Goal: Task Accomplishment & Management: Manage account settings

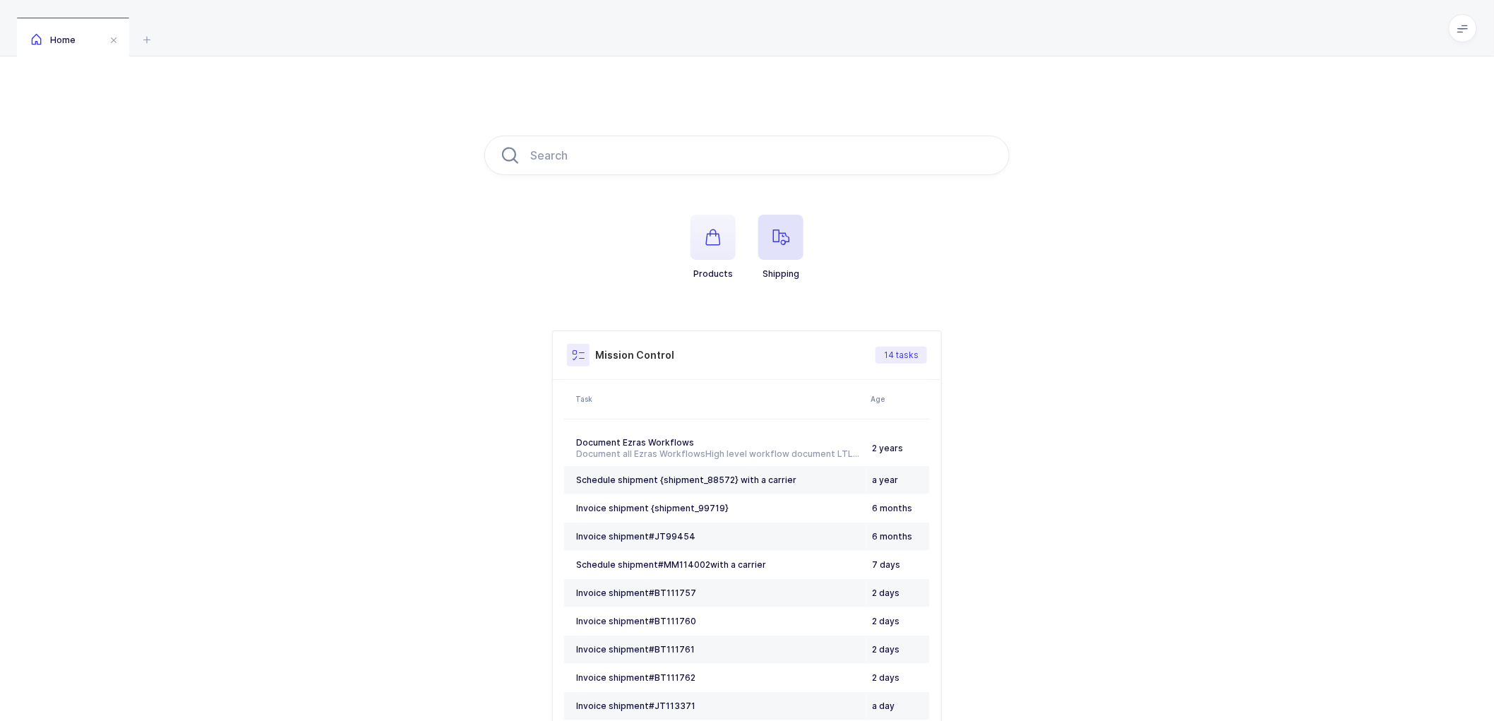
click at [792, 241] on span "button" at bounding box center [780, 237] width 45 height 45
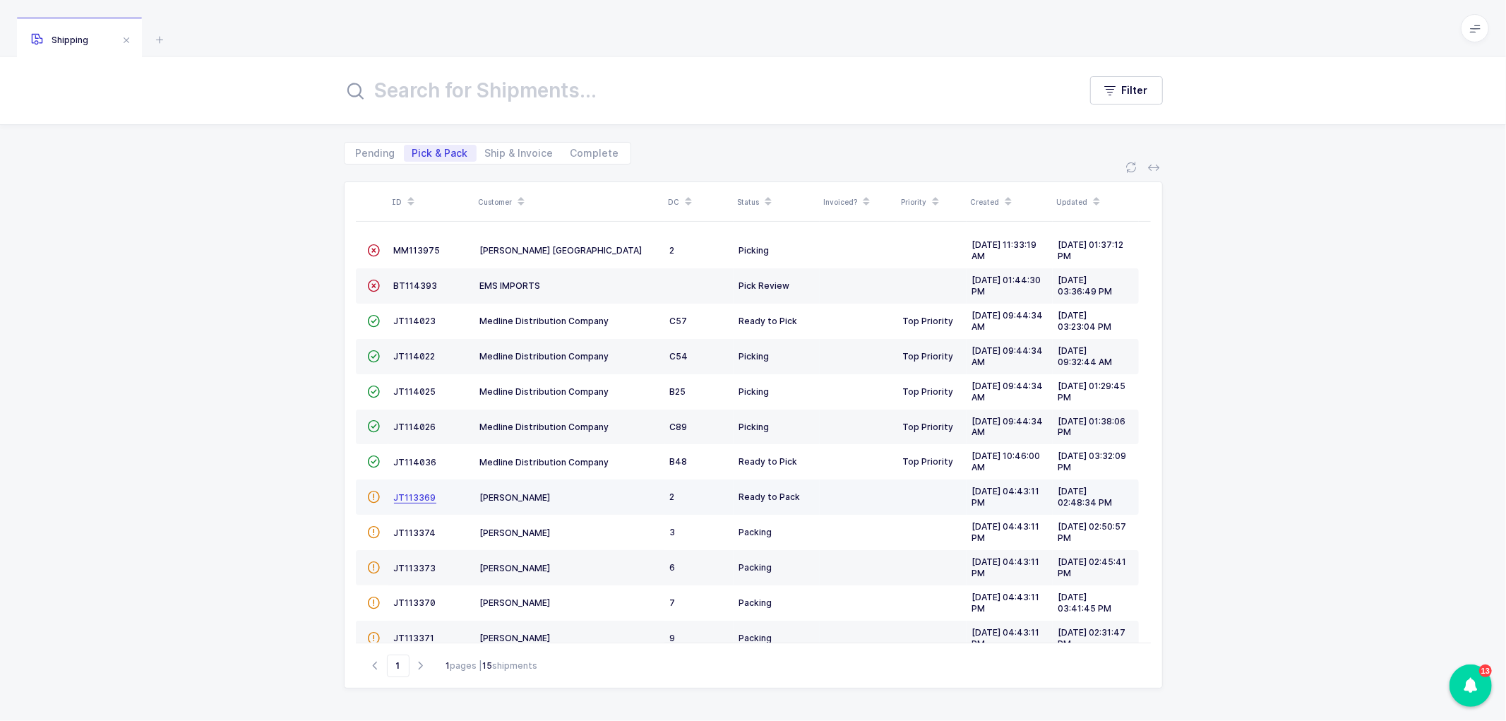
click at [412, 499] on span "JT113369" at bounding box center [415, 497] width 42 height 11
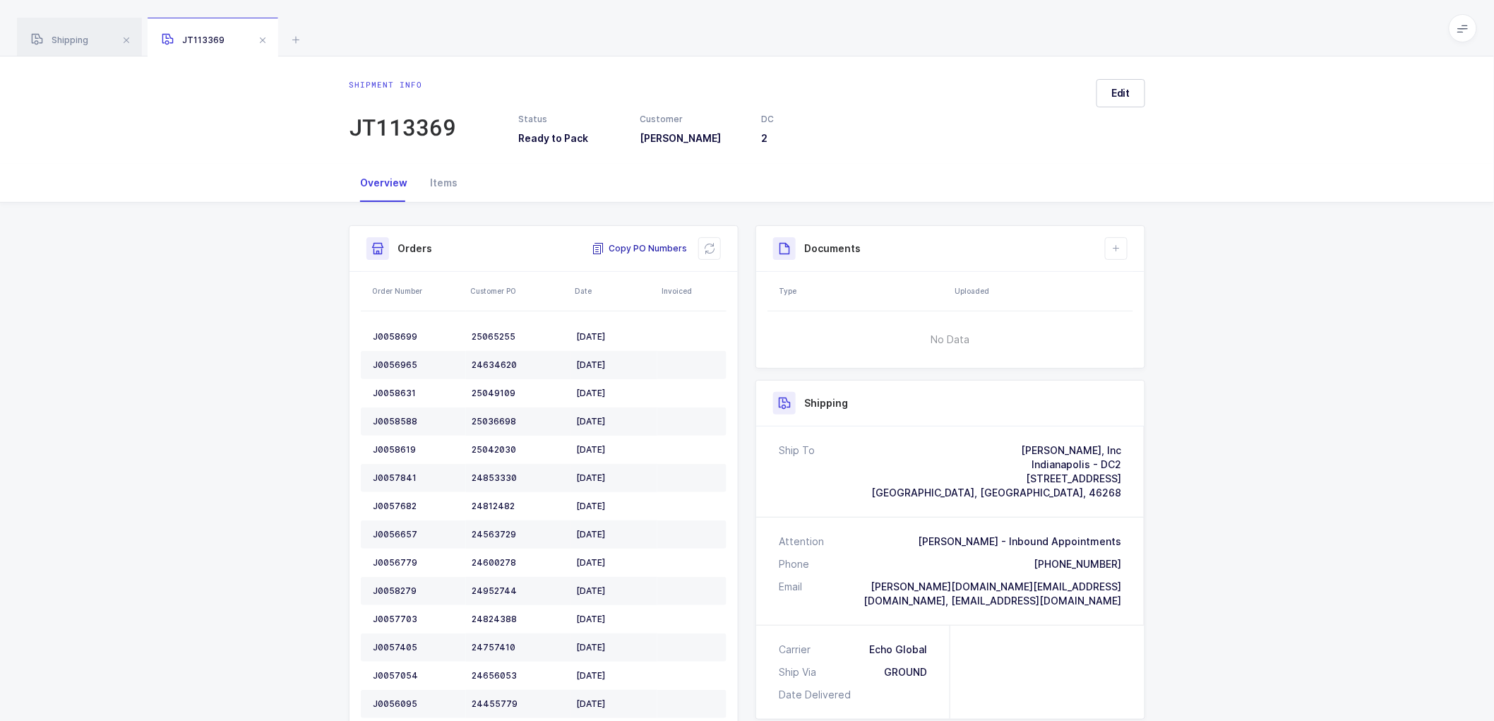
click at [653, 241] on span "Copy PO Numbers" at bounding box center [639, 248] width 95 height 14
drag, startPoint x: 61, startPoint y: 33, endPoint x: 345, endPoint y: 109, distance: 293.0
click at [62, 33] on div "Shipping" at bounding box center [79, 38] width 125 height 40
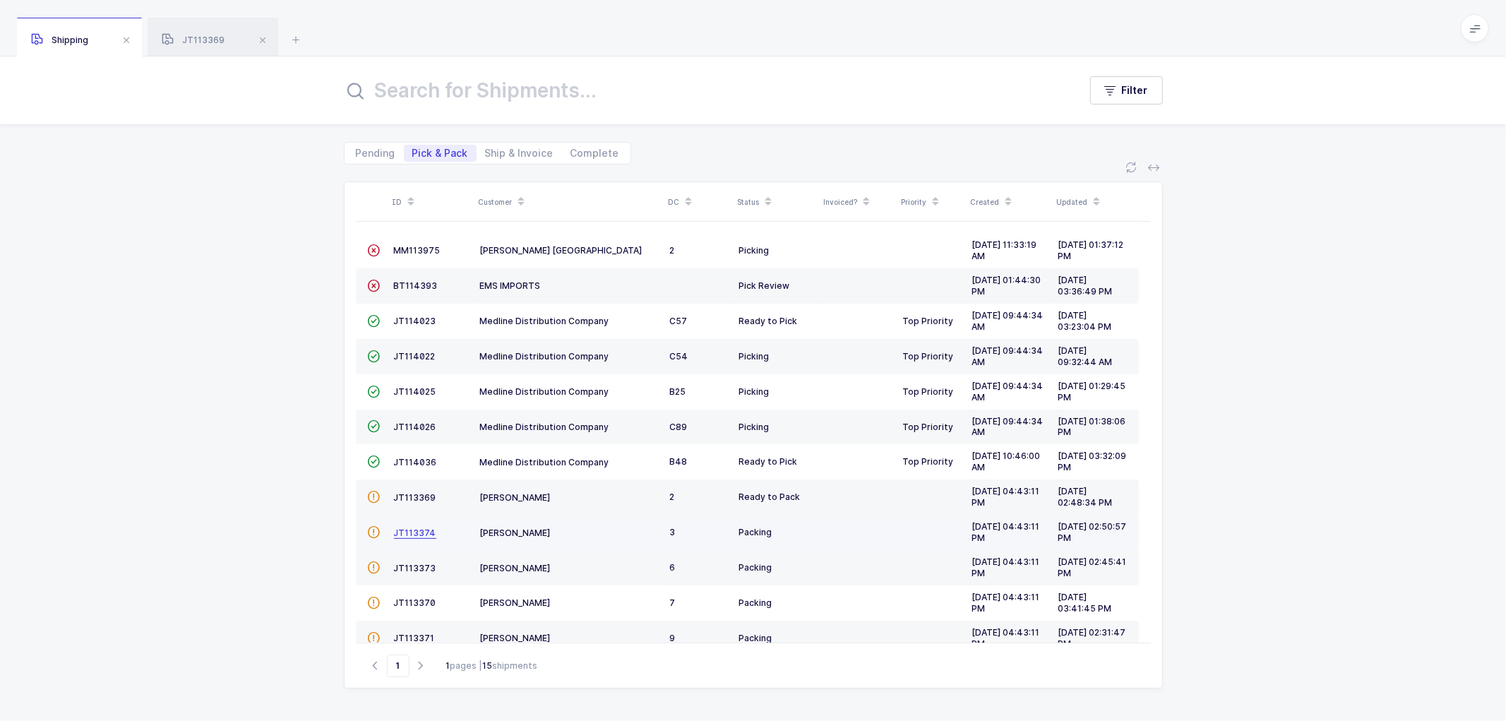
click at [413, 531] on span "JT113374" at bounding box center [415, 532] width 42 height 11
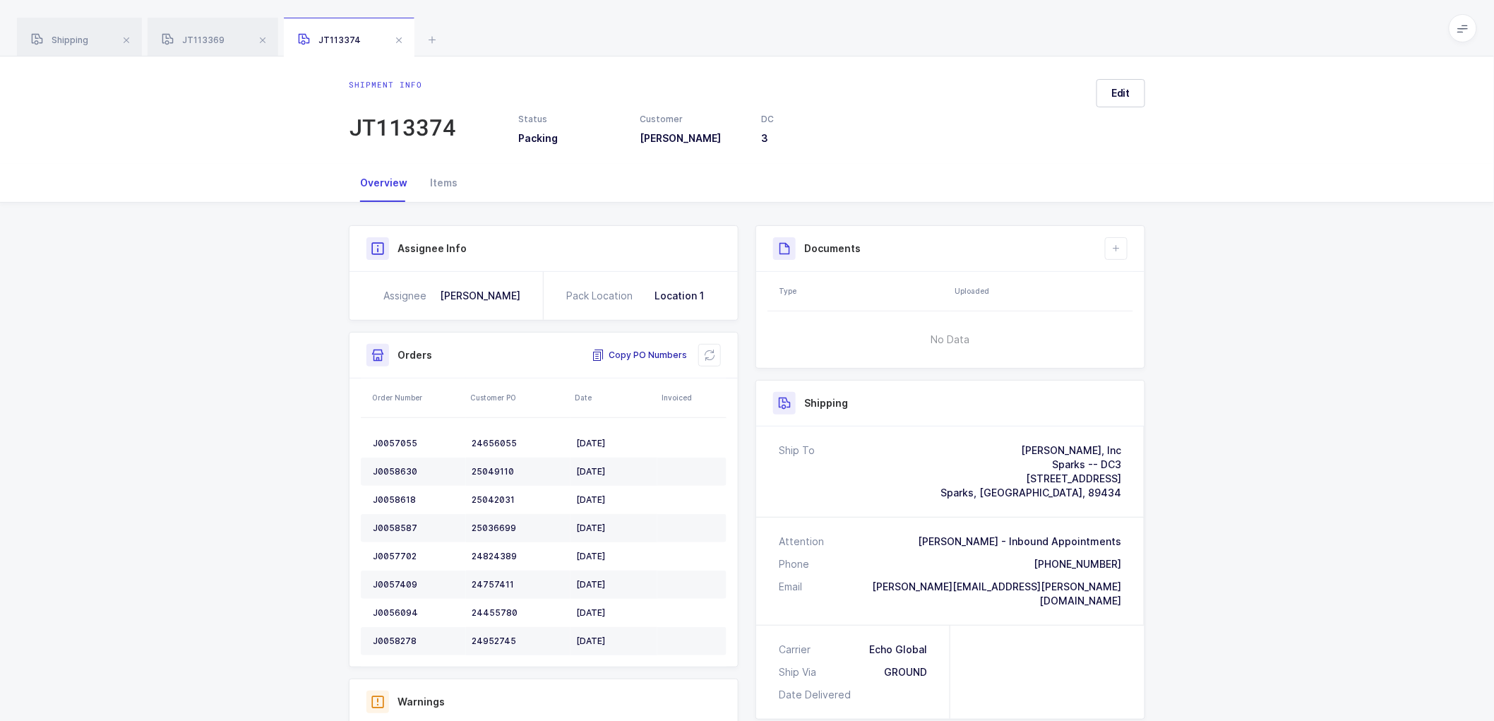
click at [639, 350] on span "Copy PO Numbers" at bounding box center [639, 355] width 95 height 14
drag, startPoint x: 78, startPoint y: 40, endPoint x: 89, endPoint y: 48, distance: 13.6
click at [79, 39] on span "Shipping" at bounding box center [59, 40] width 57 height 11
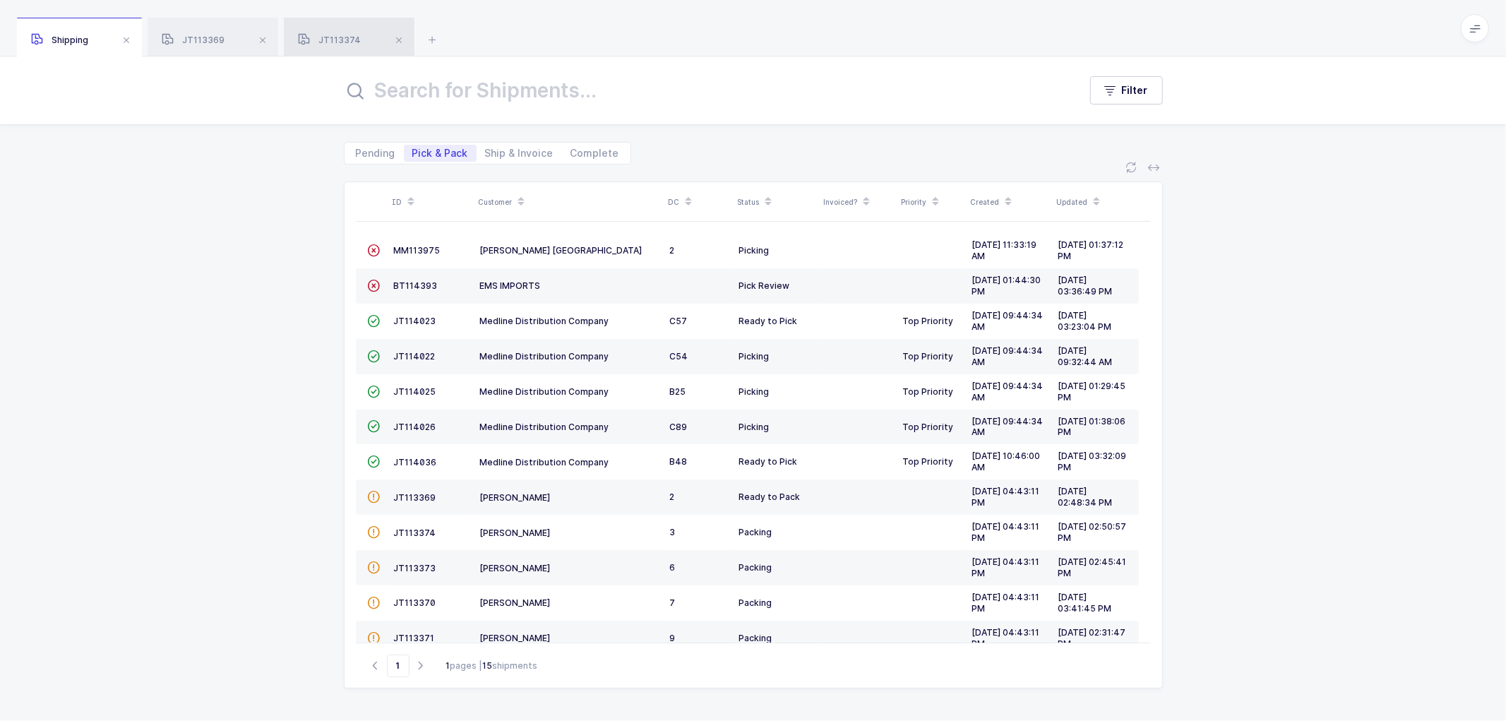
click at [342, 32] on div "JT113374" at bounding box center [349, 38] width 131 height 40
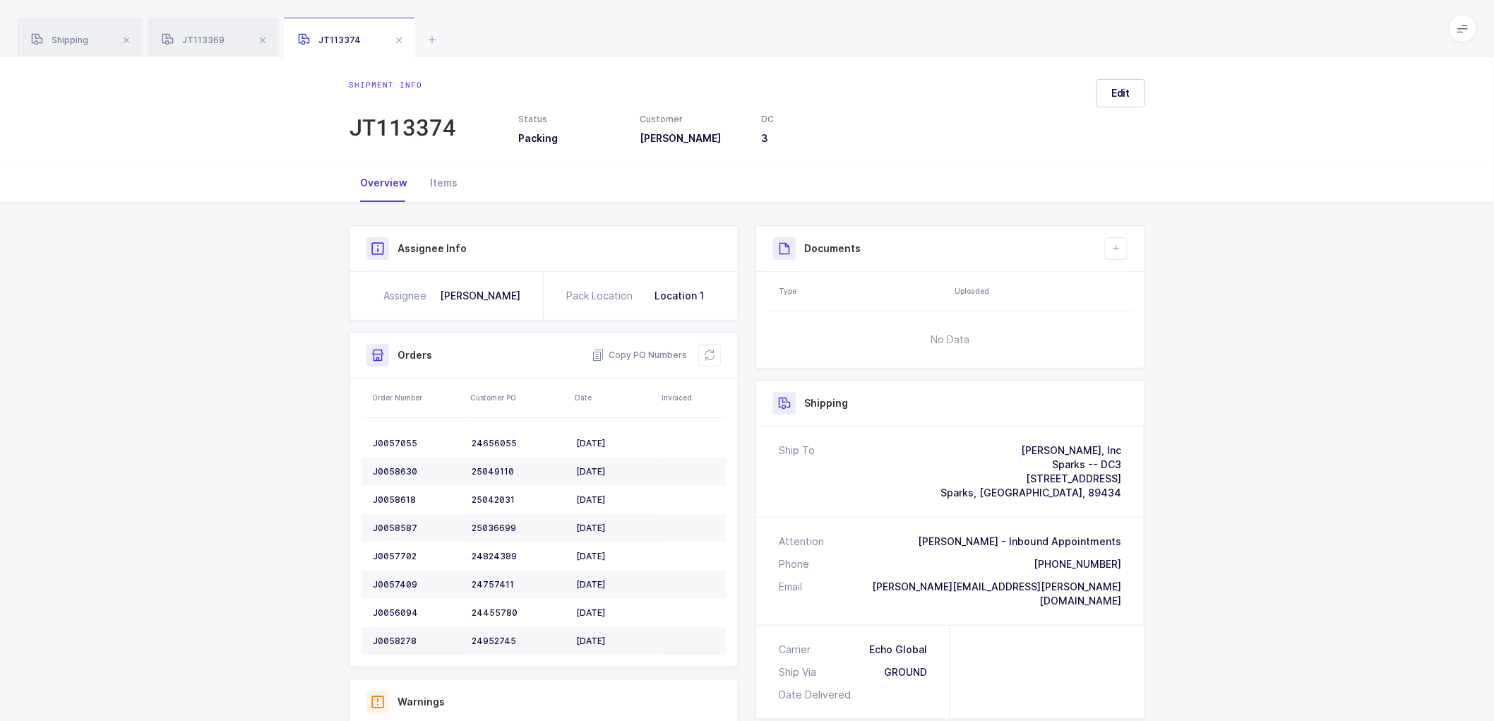
click at [304, 95] on div "Shipment info JT113374 Status Packing Customer [PERSON_NAME] DC 3 Edit" at bounding box center [747, 109] width 1494 height 107
click at [73, 32] on div "Shipping" at bounding box center [79, 38] width 125 height 40
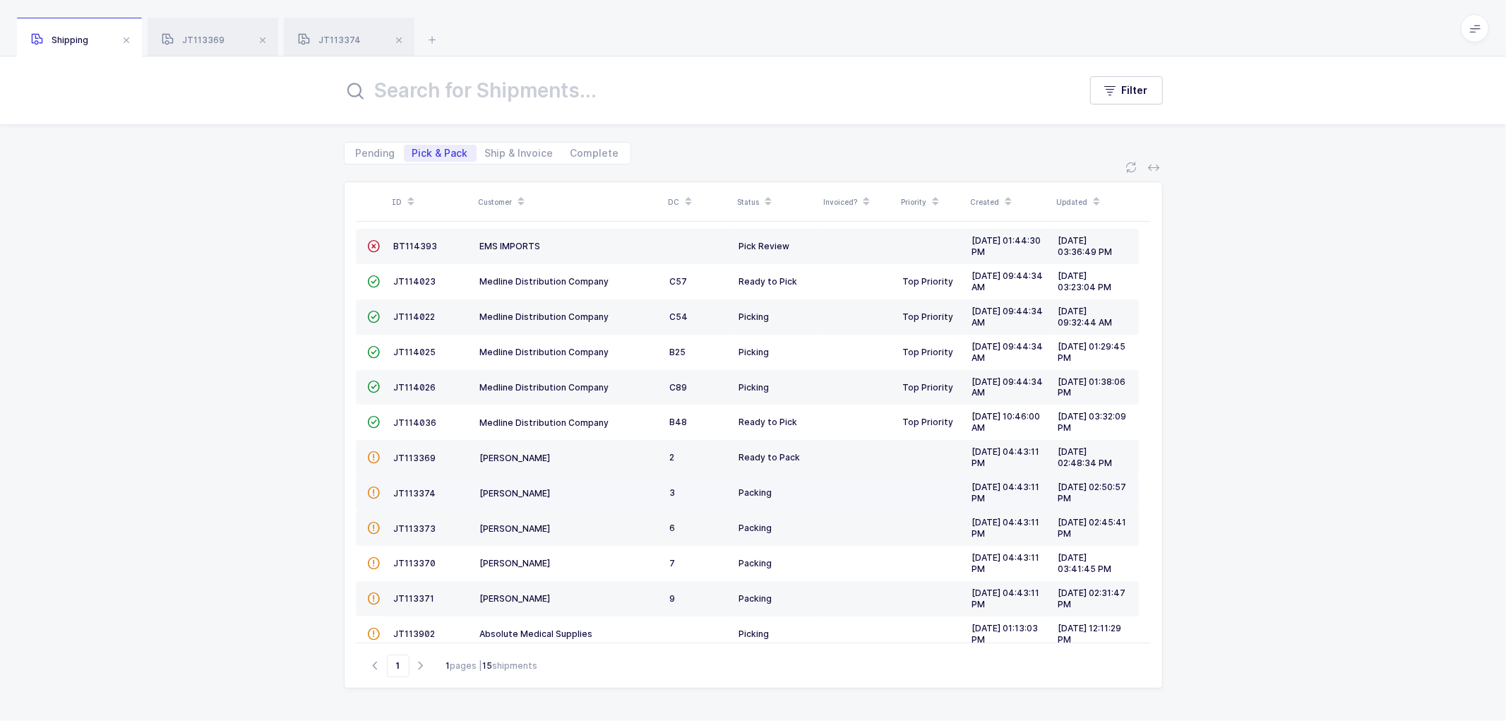
scroll to position [132, 0]
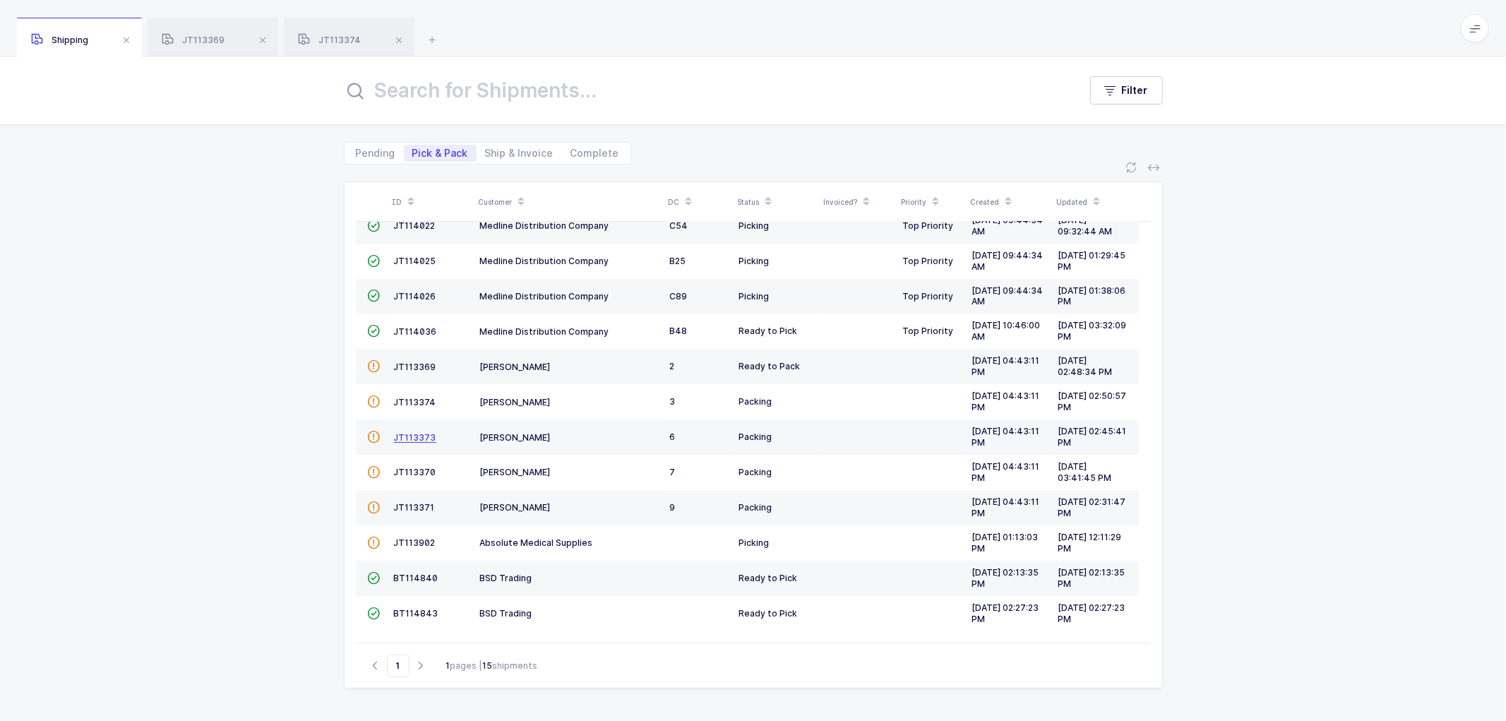
click at [408, 432] on span "JT113373" at bounding box center [415, 437] width 42 height 11
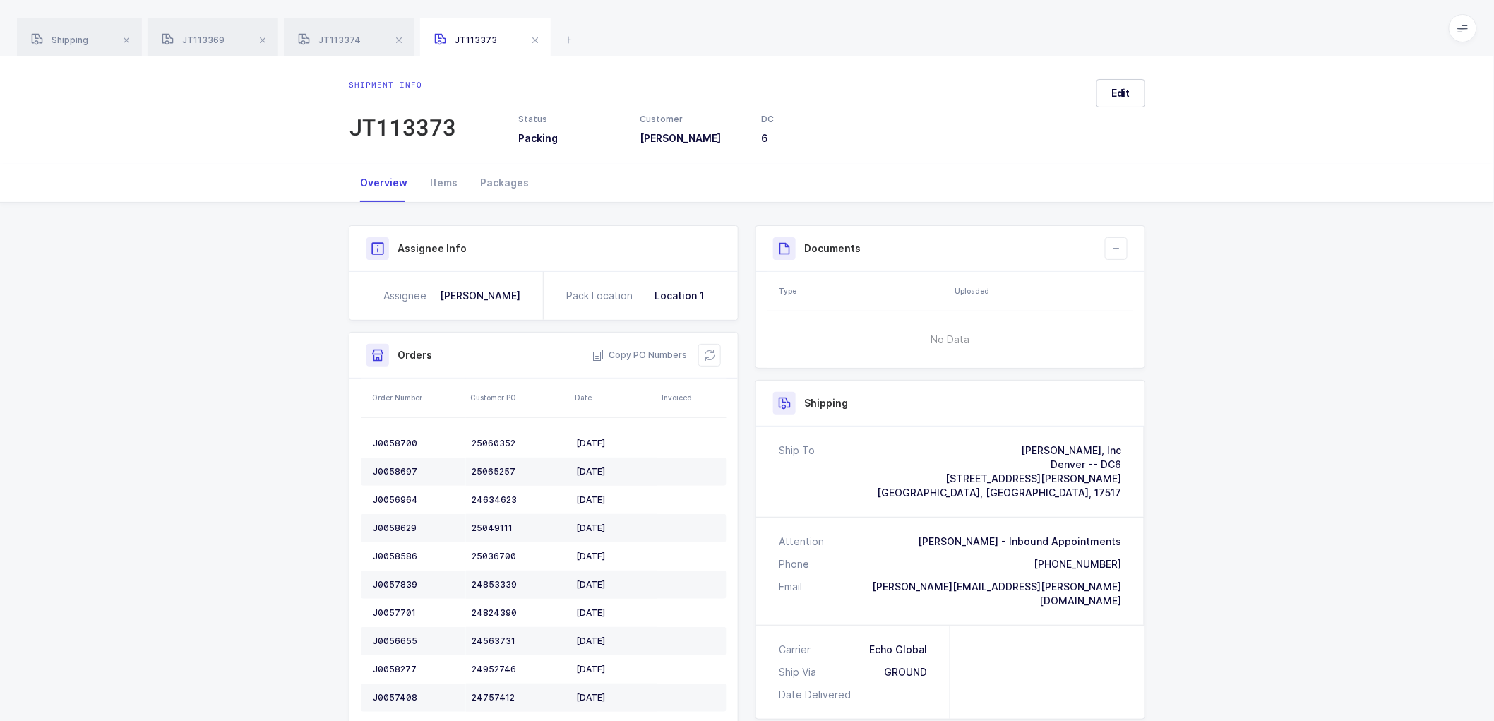
click at [846, 688] on div "Date Delivered" at bounding box center [818, 695] width 78 height 14
click at [640, 350] on span "Copy PO Numbers" at bounding box center [639, 355] width 95 height 14
drag, startPoint x: 54, startPoint y: 32, endPoint x: 275, endPoint y: 80, distance: 226.0
click at [58, 36] on div "Shipping" at bounding box center [79, 38] width 125 height 40
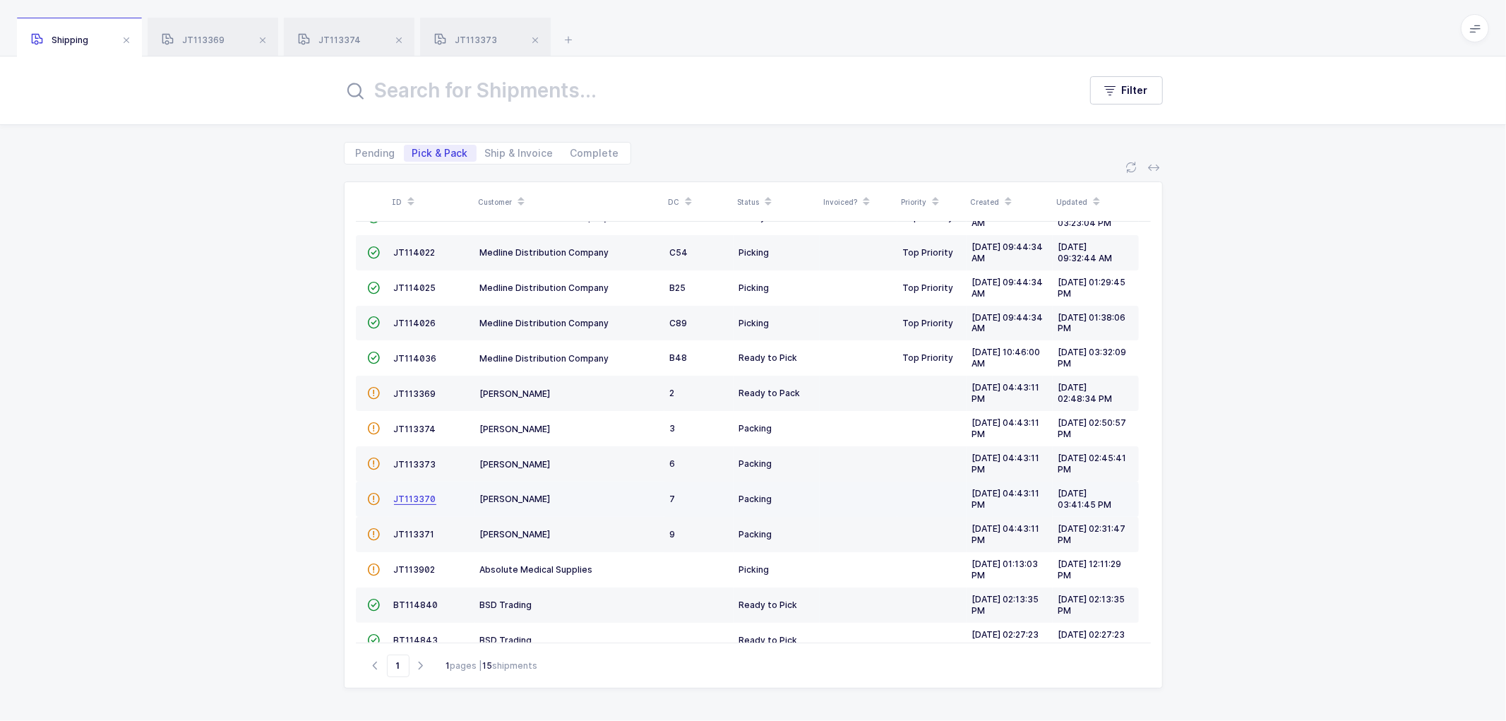
click at [408, 494] on span "JT113370" at bounding box center [415, 499] width 42 height 11
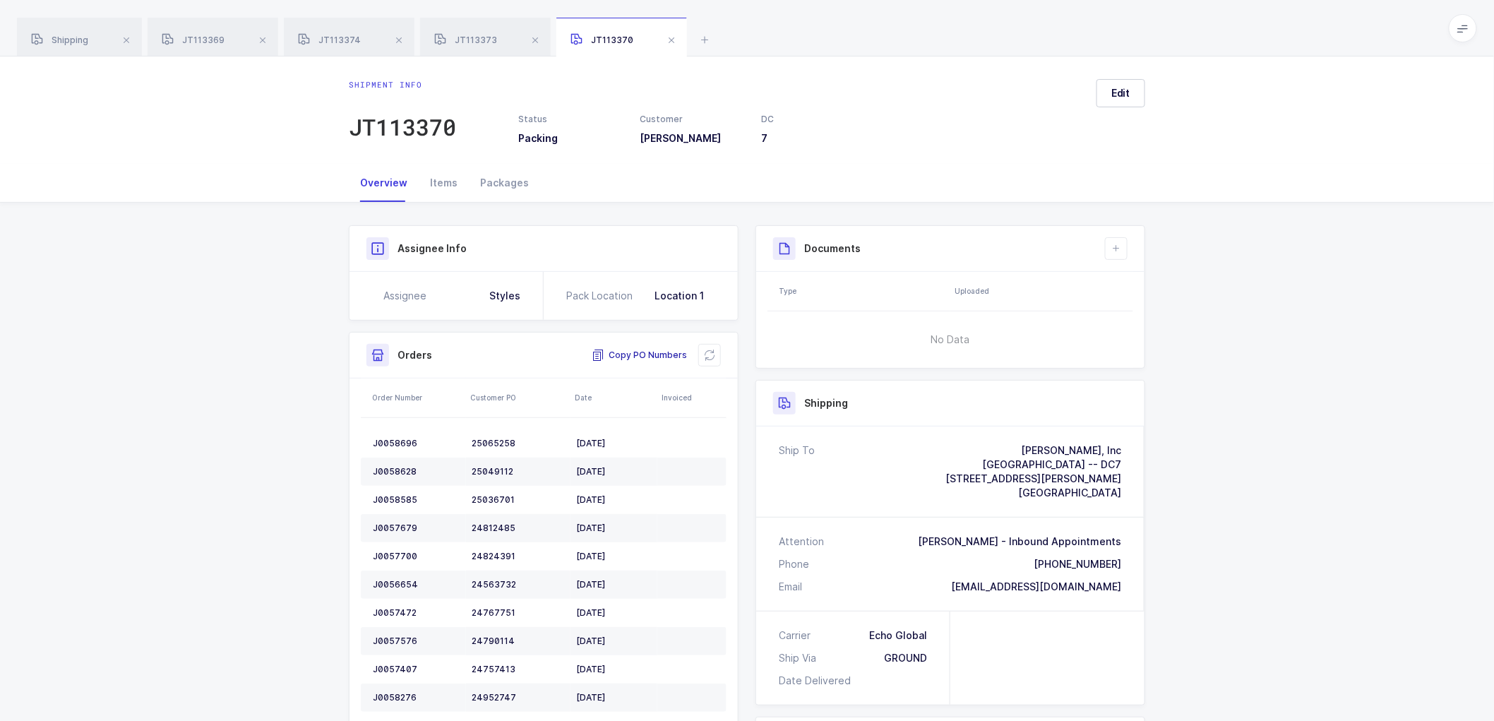
click at [636, 352] on span "Copy PO Numbers" at bounding box center [639, 355] width 95 height 14
drag, startPoint x: 55, startPoint y: 35, endPoint x: 64, endPoint y: 39, distance: 9.2
click at [56, 36] on span "Shipping" at bounding box center [59, 40] width 57 height 11
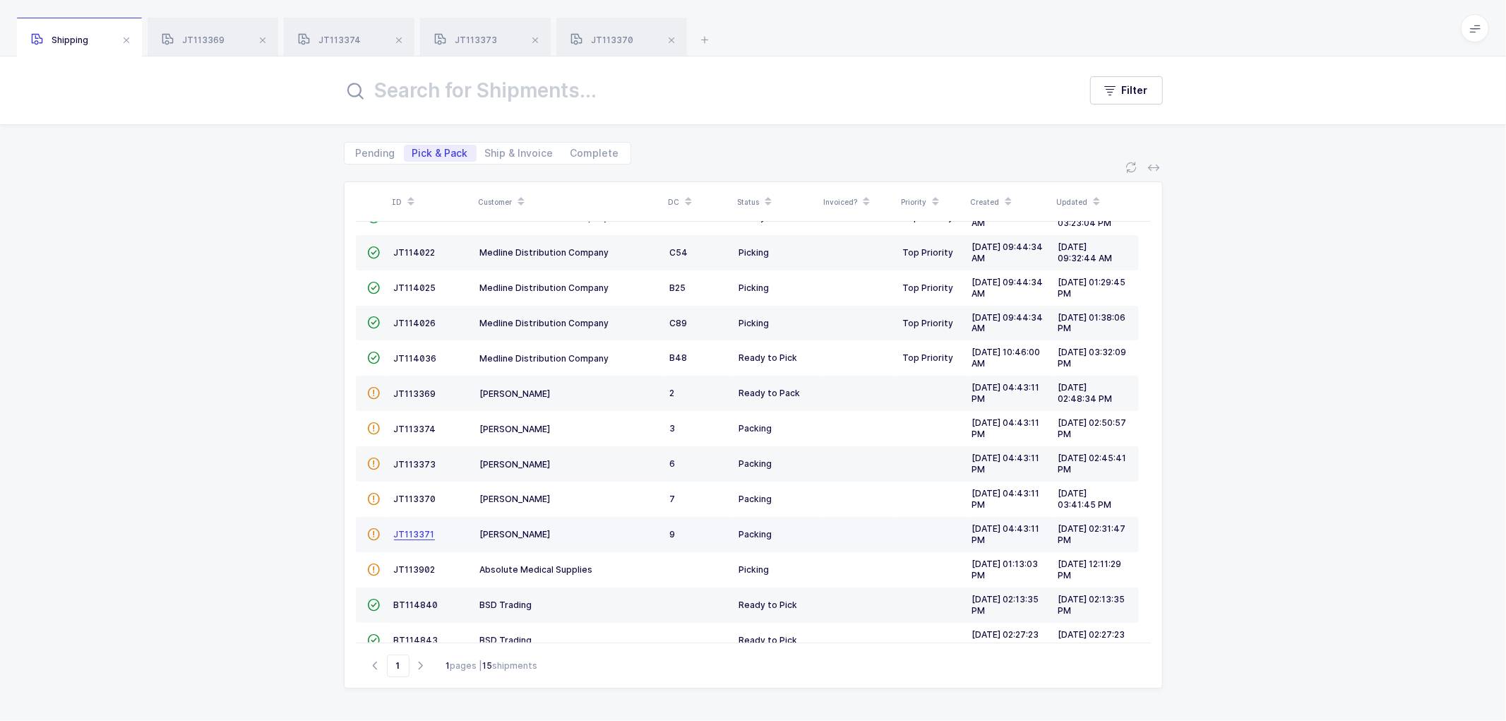
click at [405, 532] on span "JT113371" at bounding box center [414, 534] width 41 height 11
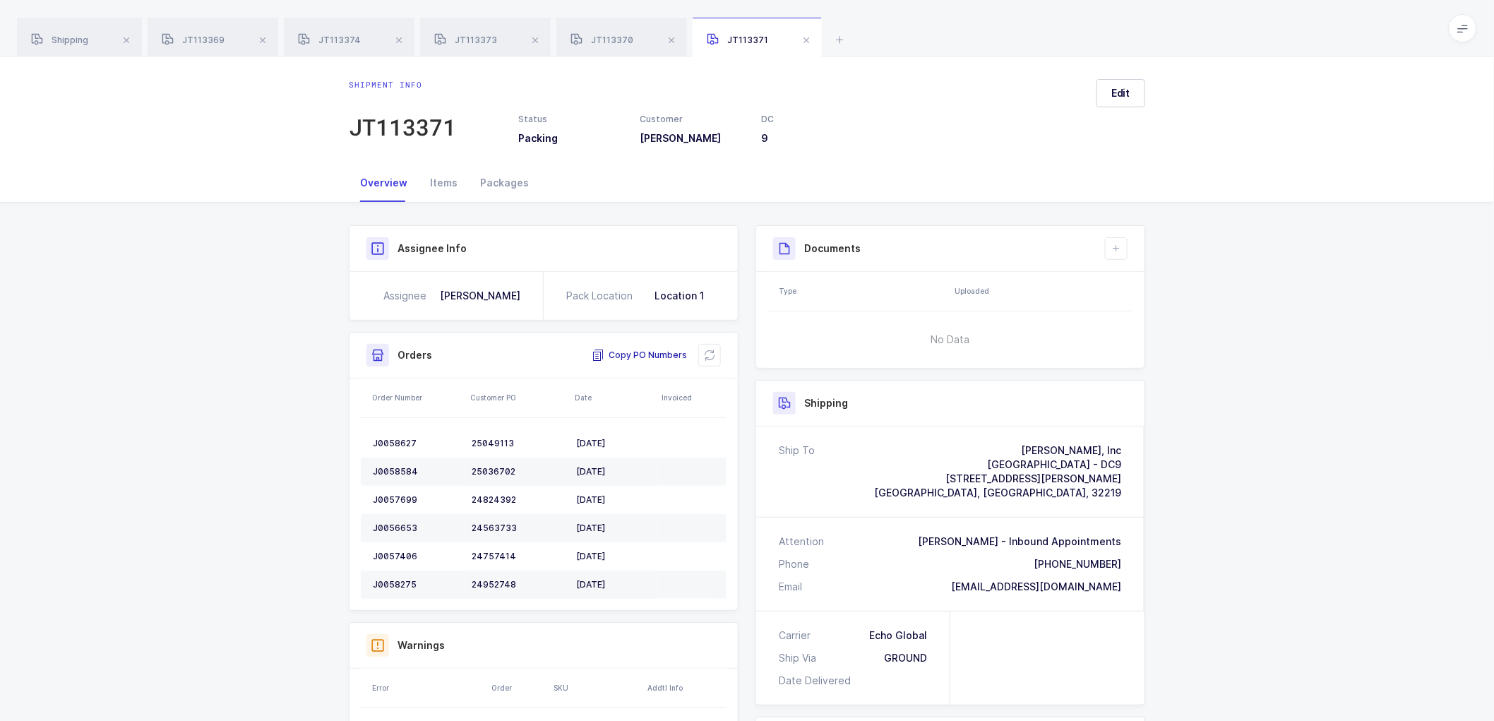
click at [635, 350] on span "Copy PO Numbers" at bounding box center [639, 355] width 95 height 14
click at [75, 30] on div "Shipping" at bounding box center [79, 38] width 125 height 40
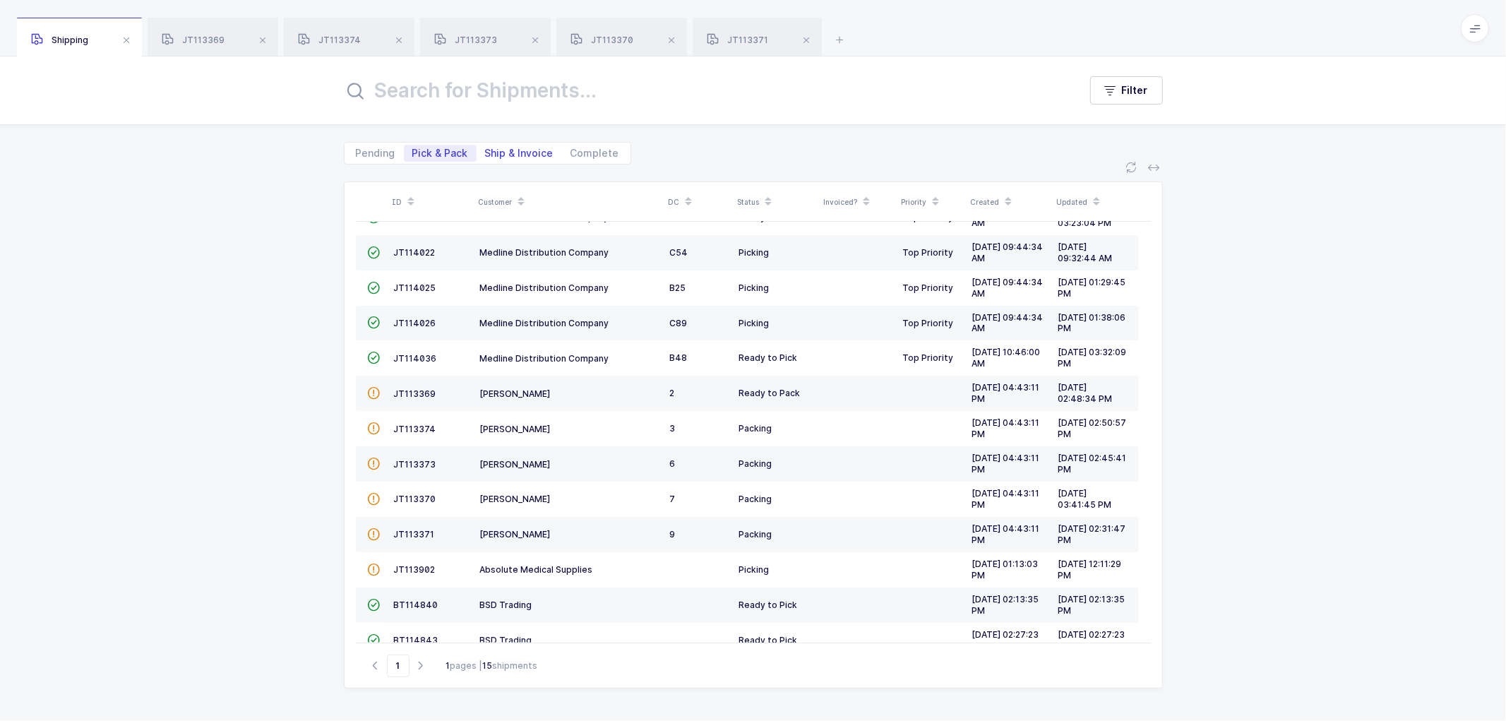
click at [523, 157] on span "Ship & Invoice" at bounding box center [519, 153] width 68 height 10
click at [486, 154] on input "Ship & Invoice" at bounding box center [481, 149] width 9 height 9
radio input "true"
radio input "false"
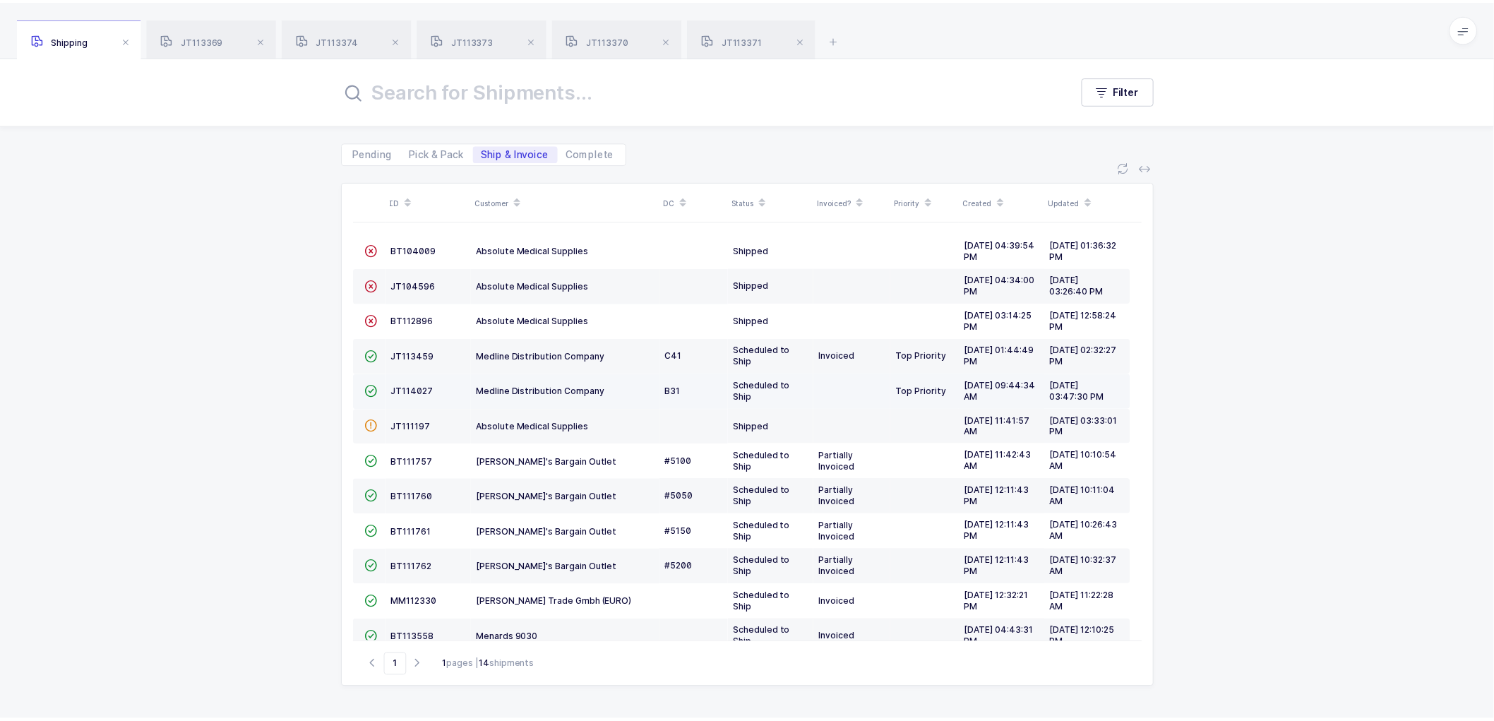
scroll to position [97, 0]
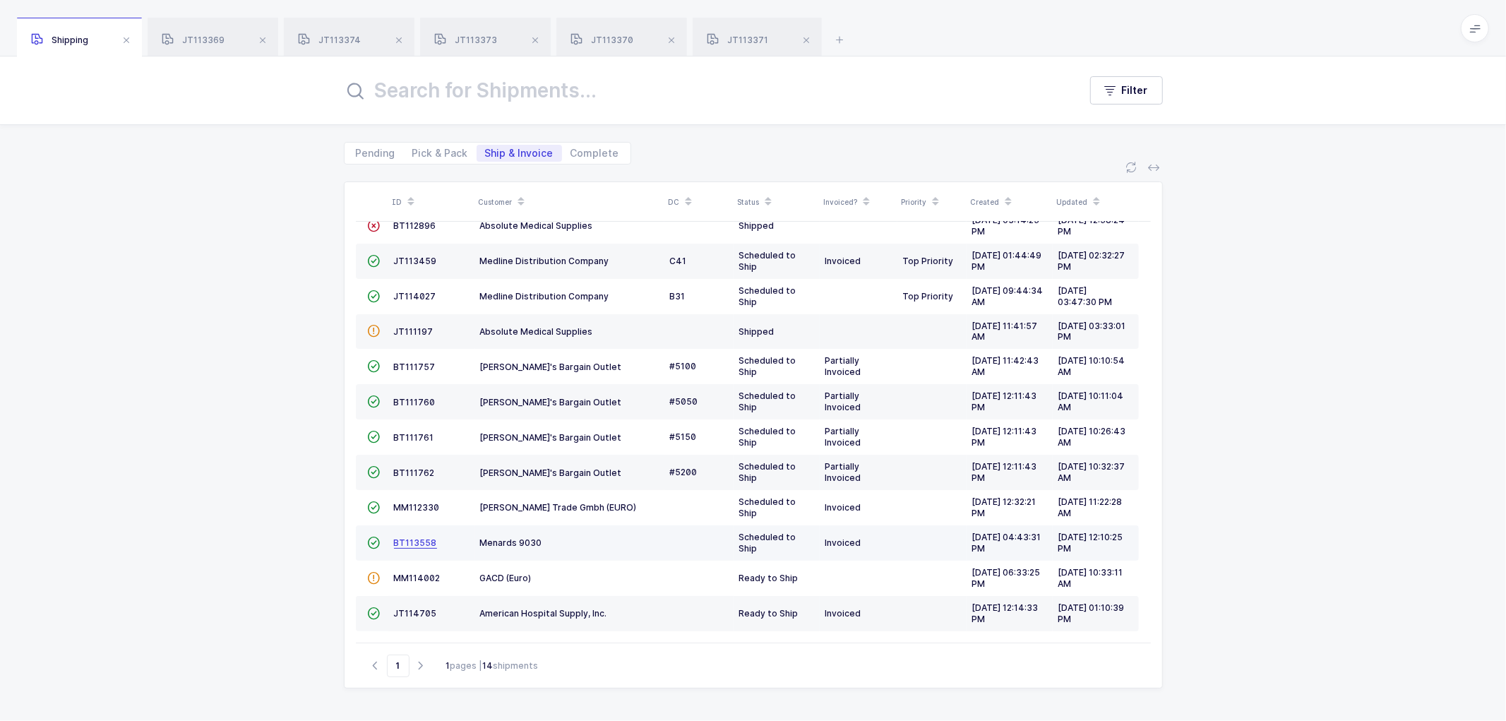
click at [412, 537] on span "BT113558" at bounding box center [415, 542] width 43 height 11
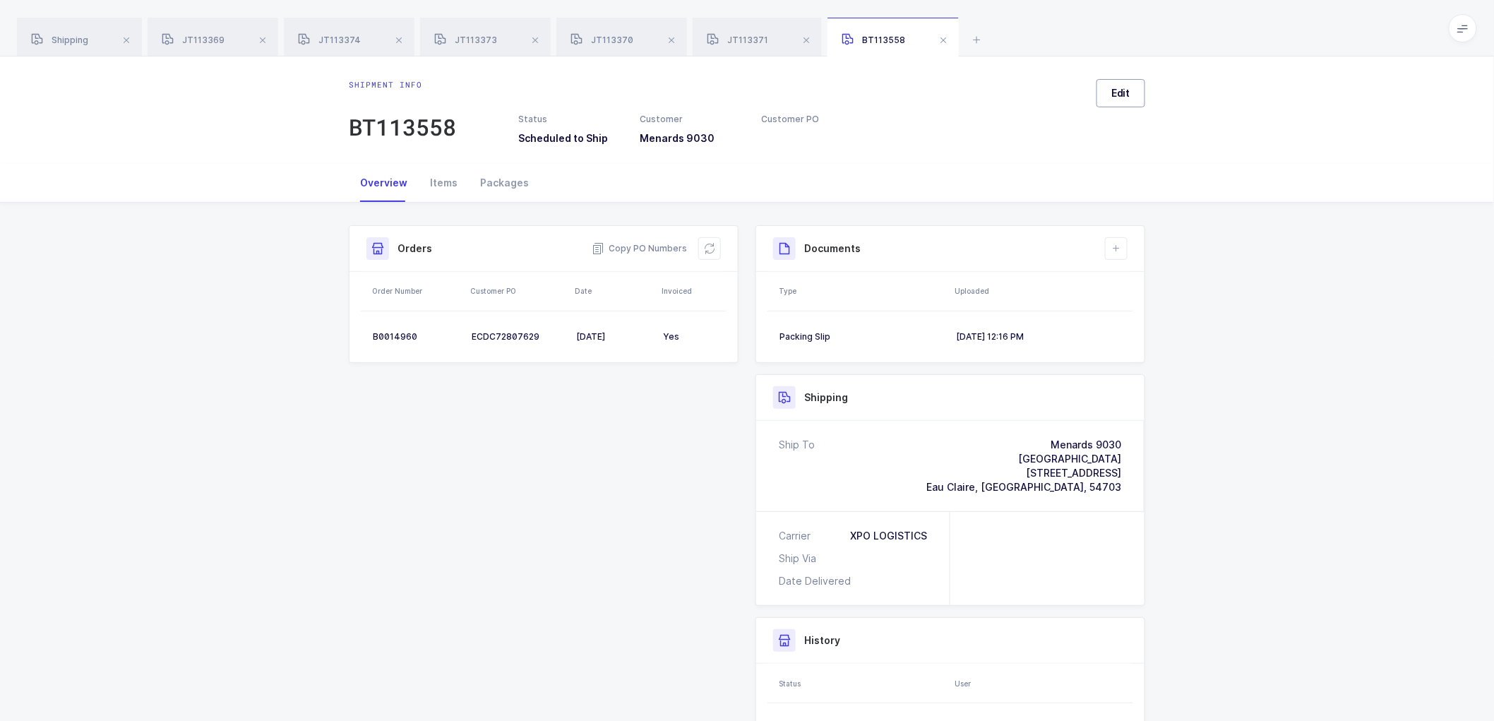
click at [1125, 85] on button "Edit" at bounding box center [1121, 93] width 49 height 28
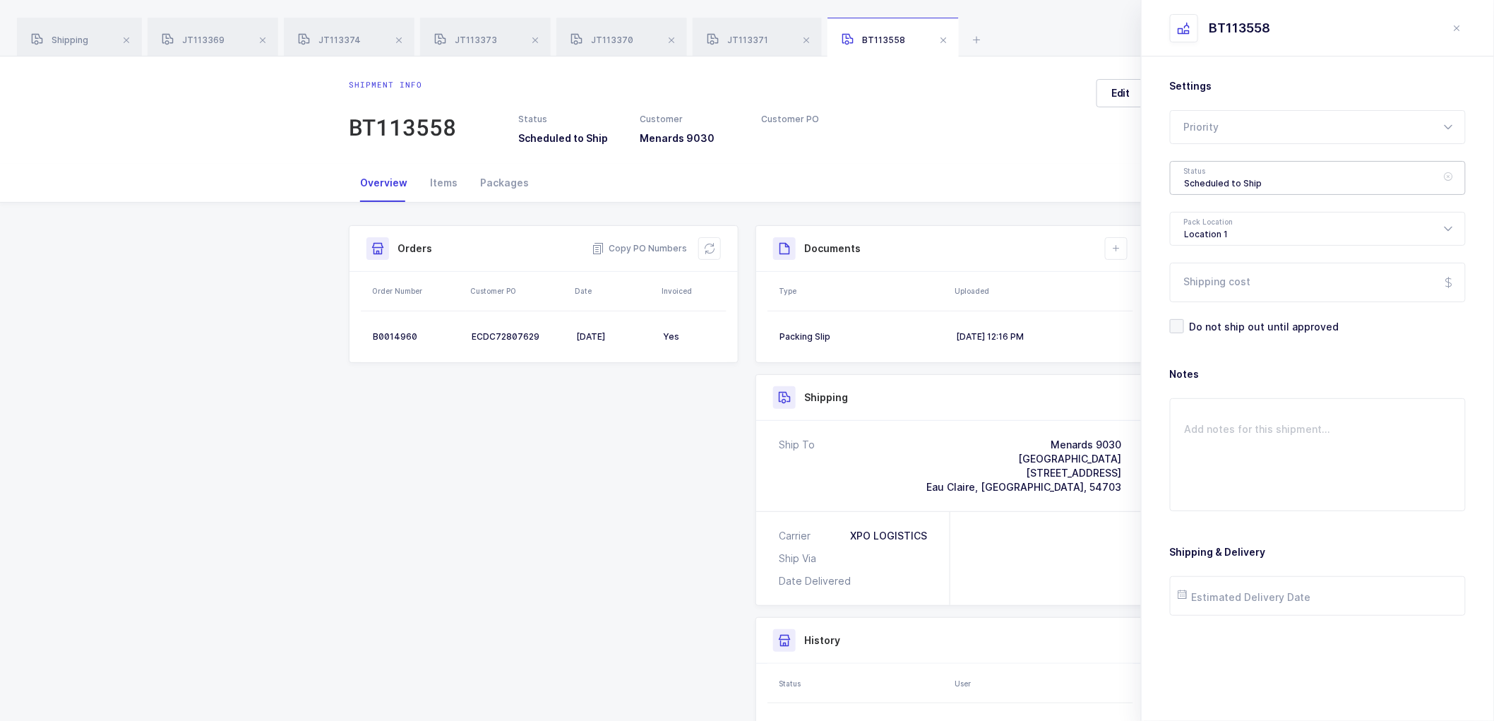
click at [1215, 167] on div "Scheduled to Ship" at bounding box center [1318, 178] width 296 height 34
click at [1211, 285] on span "Shipped" at bounding box center [1205, 286] width 40 height 12
type input "Shipped"
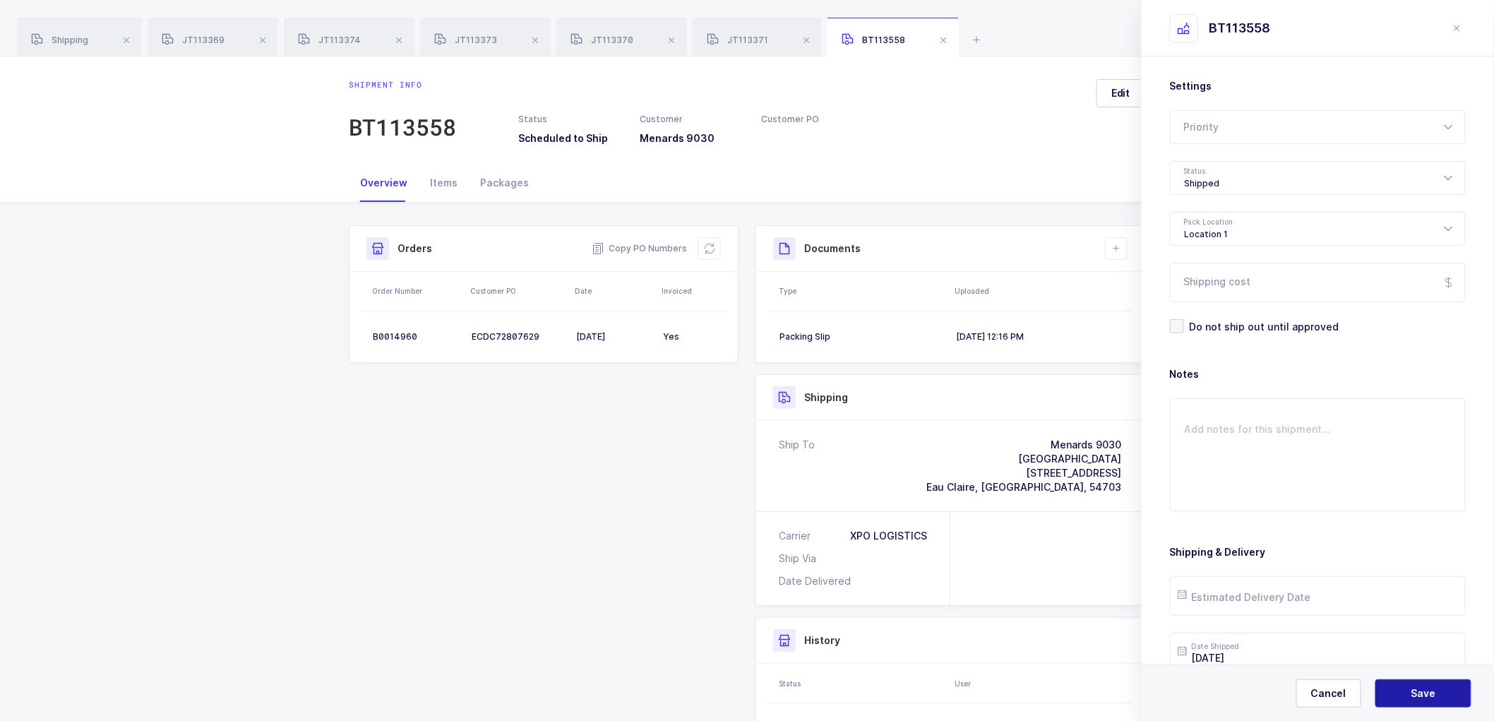
click at [1421, 686] on button "Save" at bounding box center [1423, 693] width 96 height 28
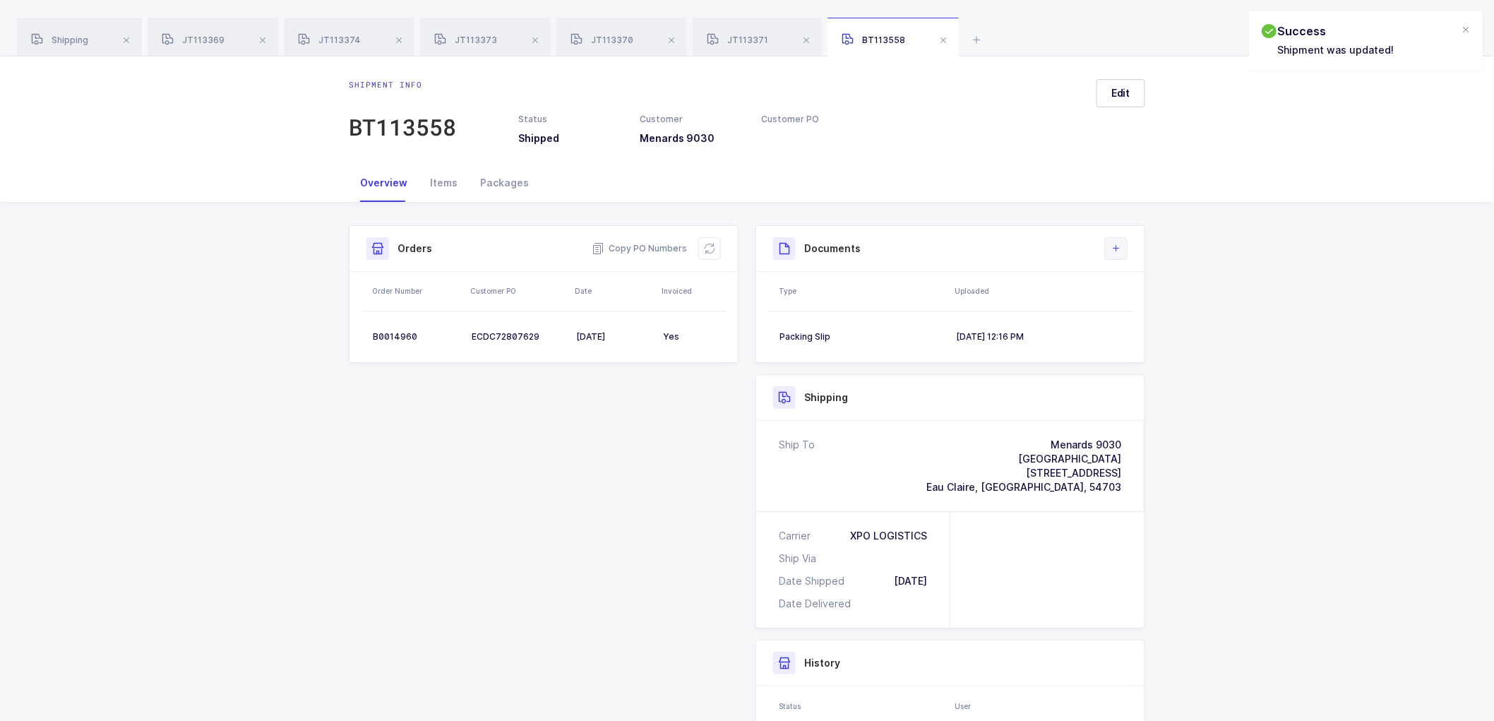
click at [1118, 241] on button at bounding box center [1116, 248] width 23 height 23
click at [1146, 302] on li "Upload Document" at bounding box center [1163, 311] width 105 height 23
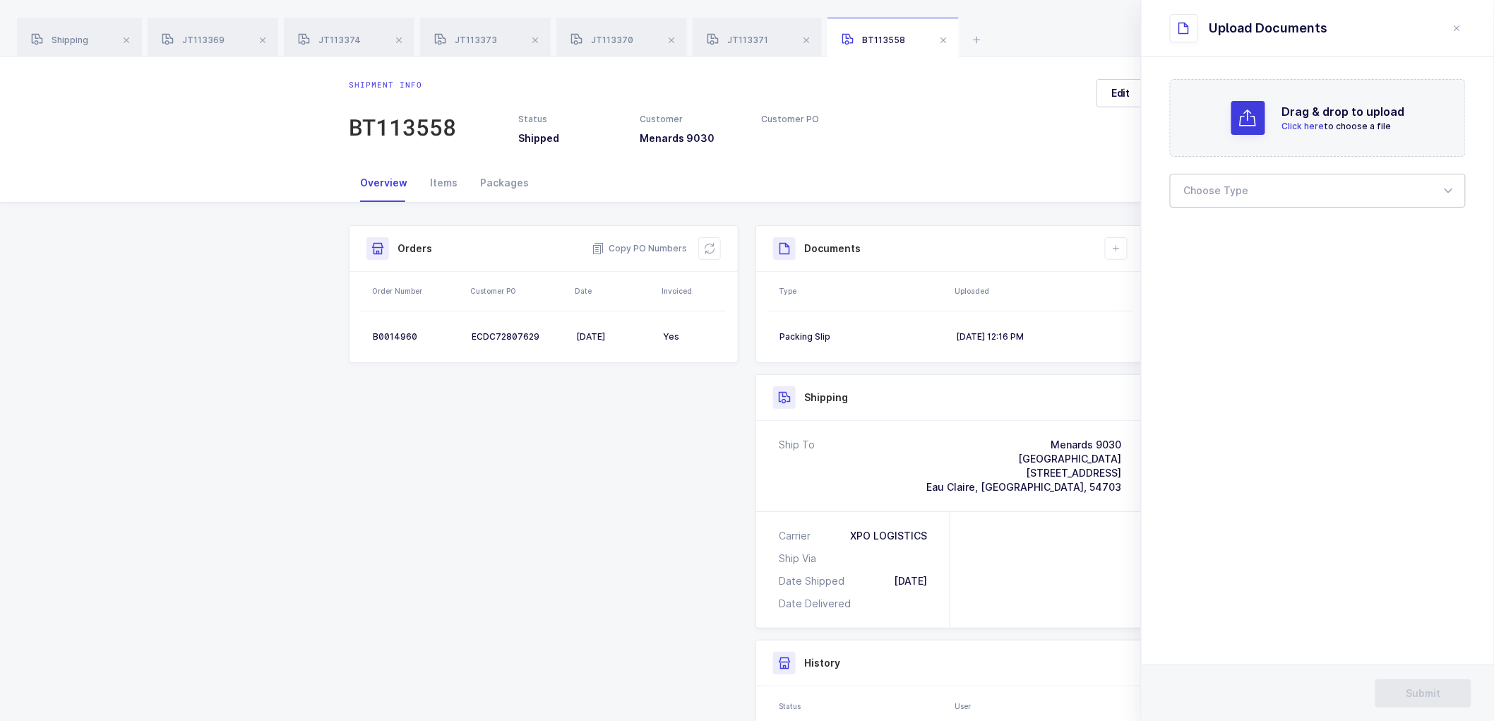
drag, startPoint x: 1207, startPoint y: 177, endPoint x: 1220, endPoint y: 249, distance: 73.1
click at [1207, 177] on div at bounding box center [1318, 191] width 296 height 34
click at [1201, 227] on li "Bill of Lading" at bounding box center [1323, 235] width 295 height 23
type input "Bill of Lading"
click at [1408, 687] on span "Submit" at bounding box center [1424, 693] width 35 height 14
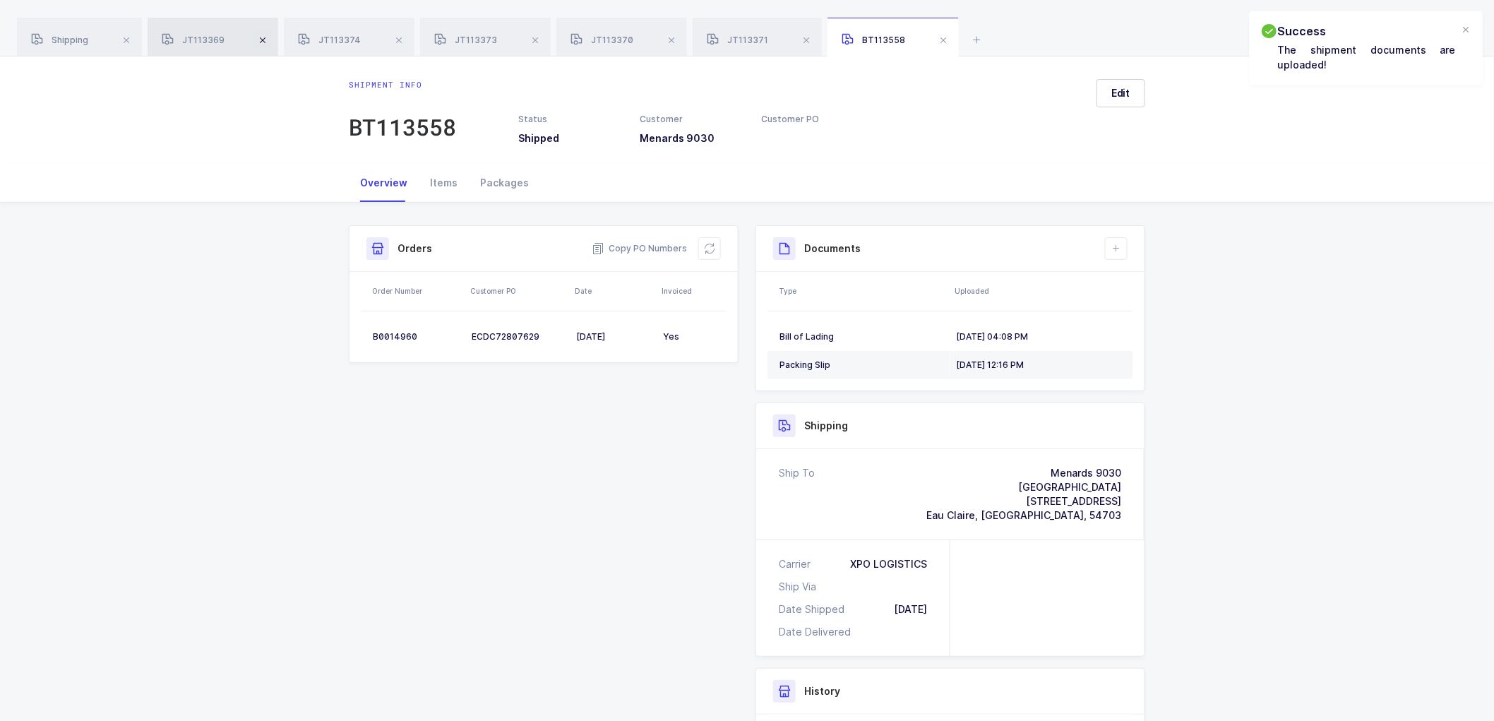
click at [269, 37] on span at bounding box center [262, 40] width 17 height 17
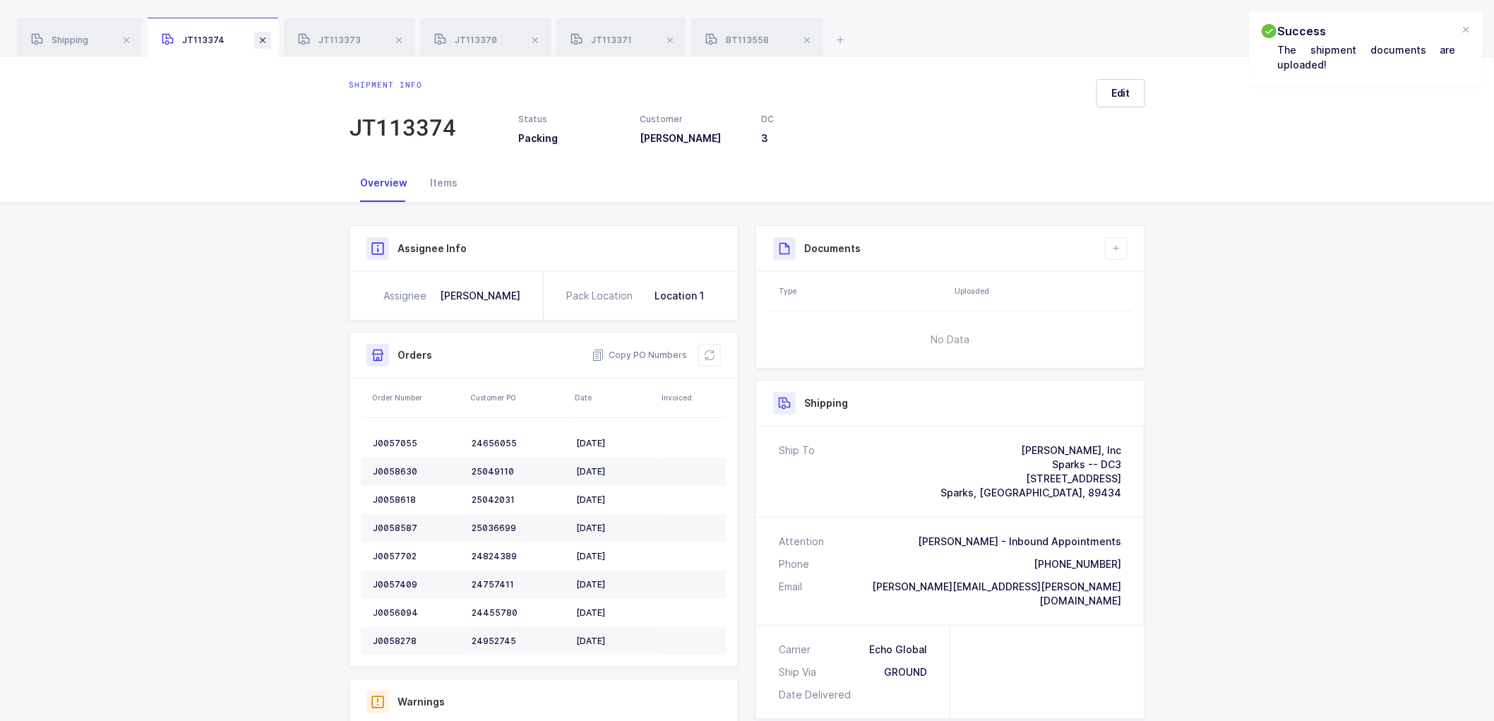
click at [263, 39] on span at bounding box center [262, 40] width 17 height 17
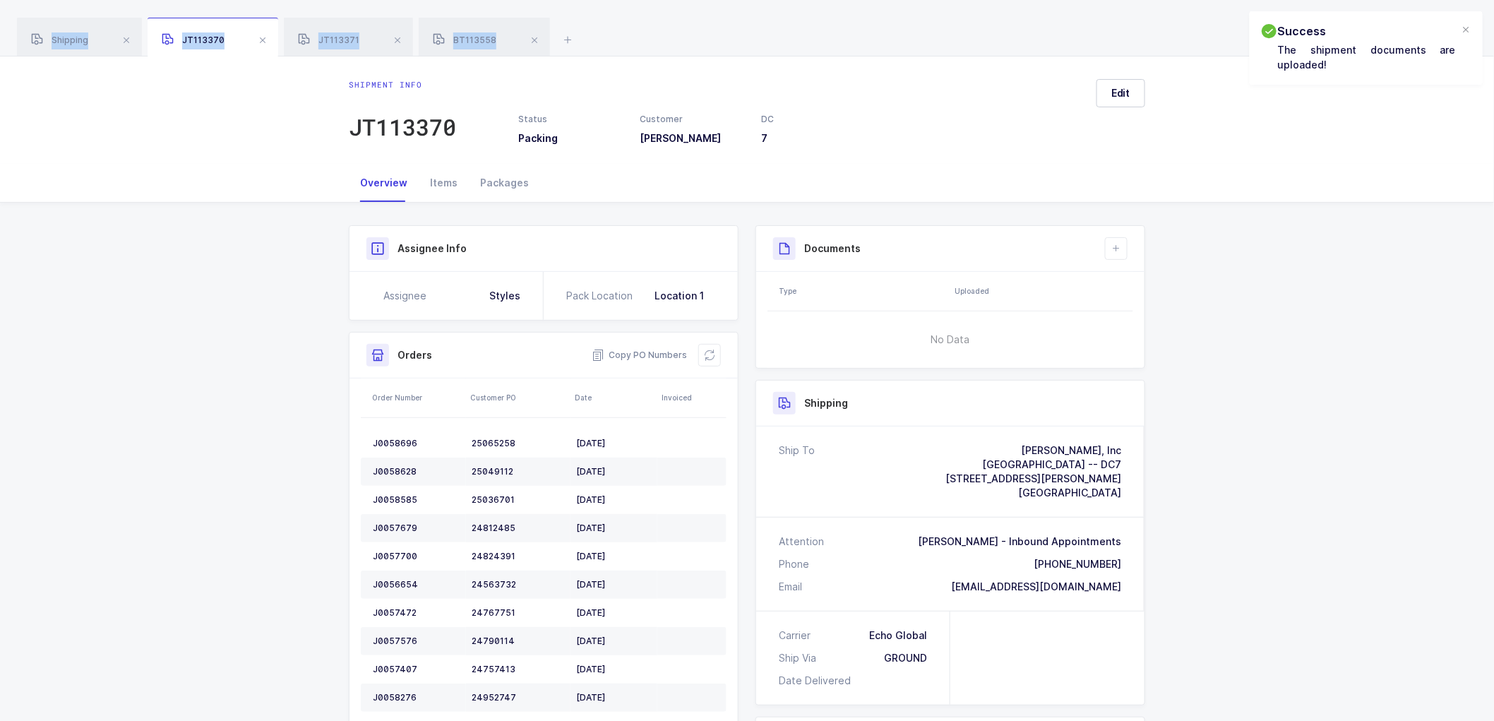
click at [263, 39] on span at bounding box center [262, 40] width 17 height 17
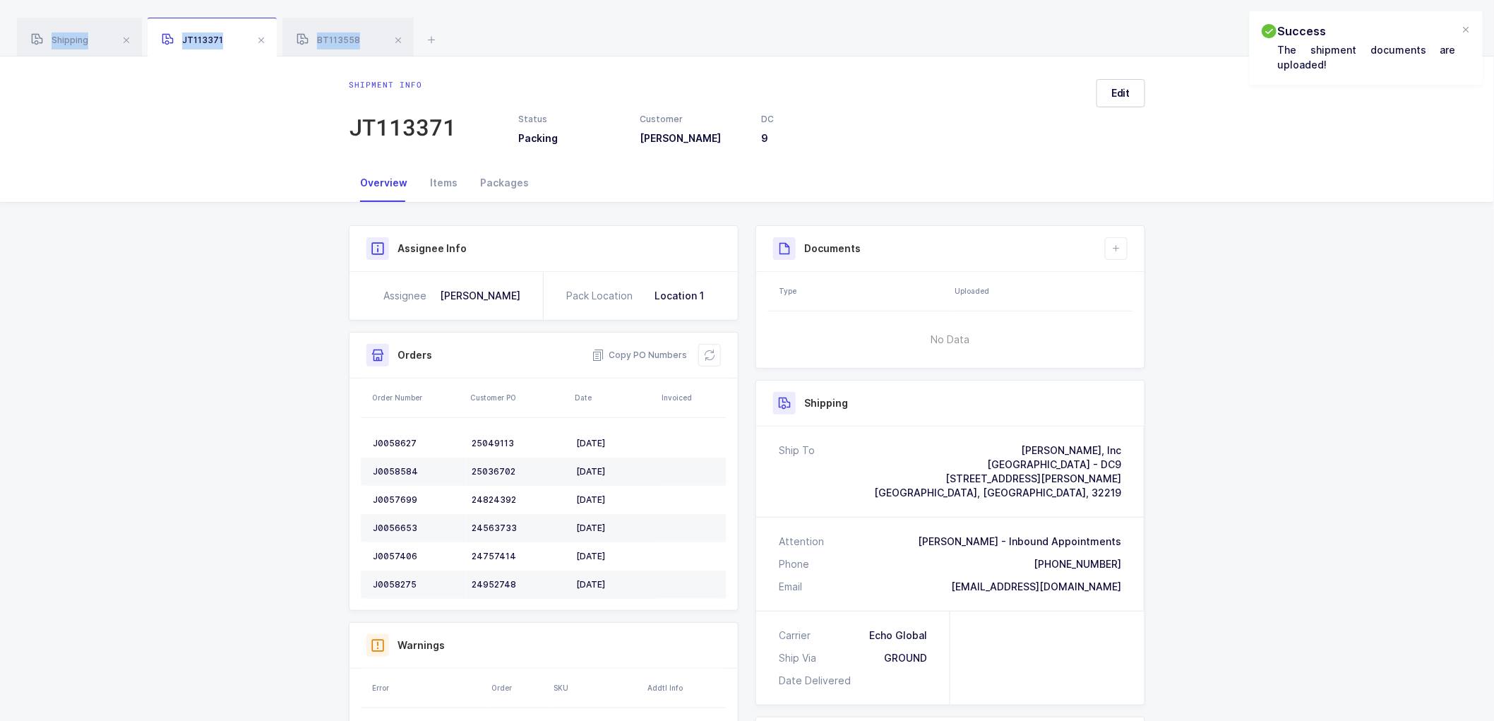
click at [263, 39] on span at bounding box center [261, 40] width 17 height 17
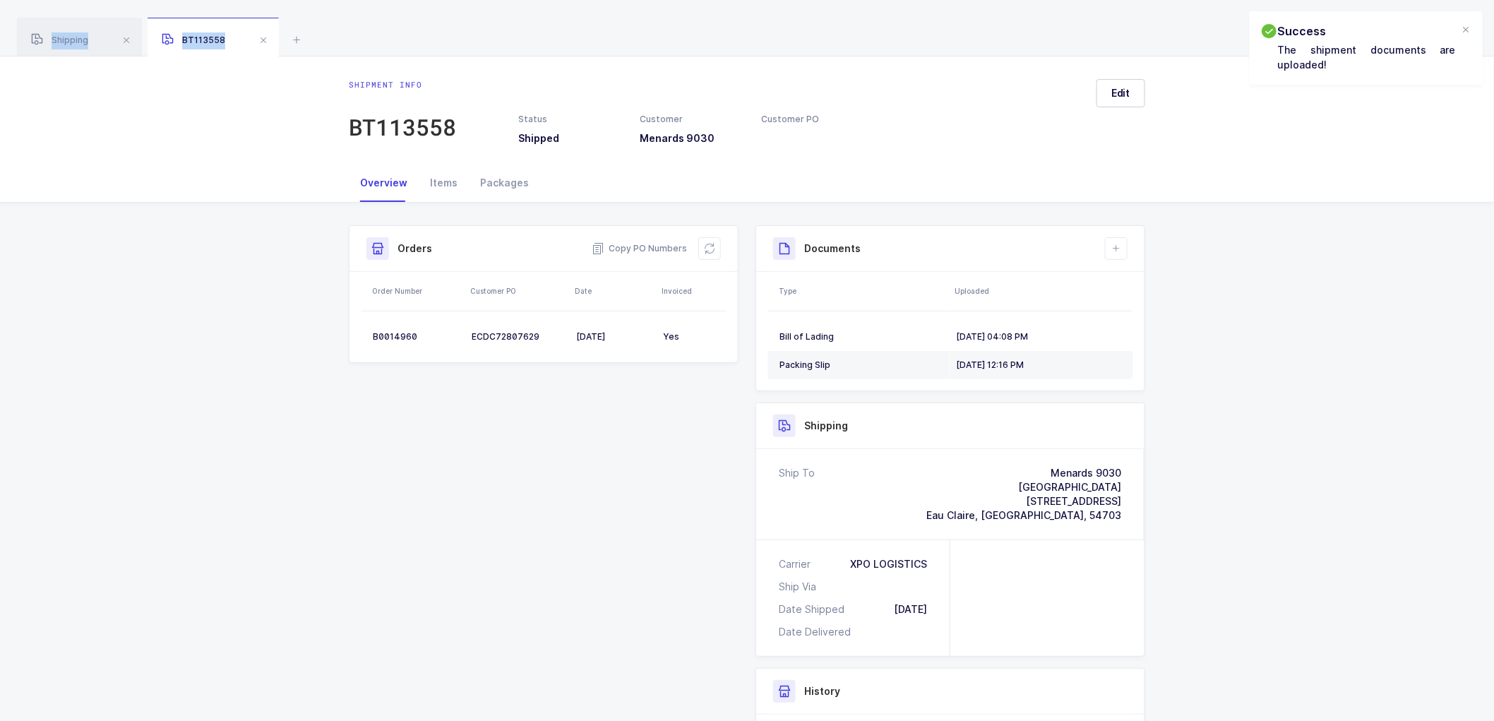
click at [263, 39] on span at bounding box center [263, 40] width 17 height 17
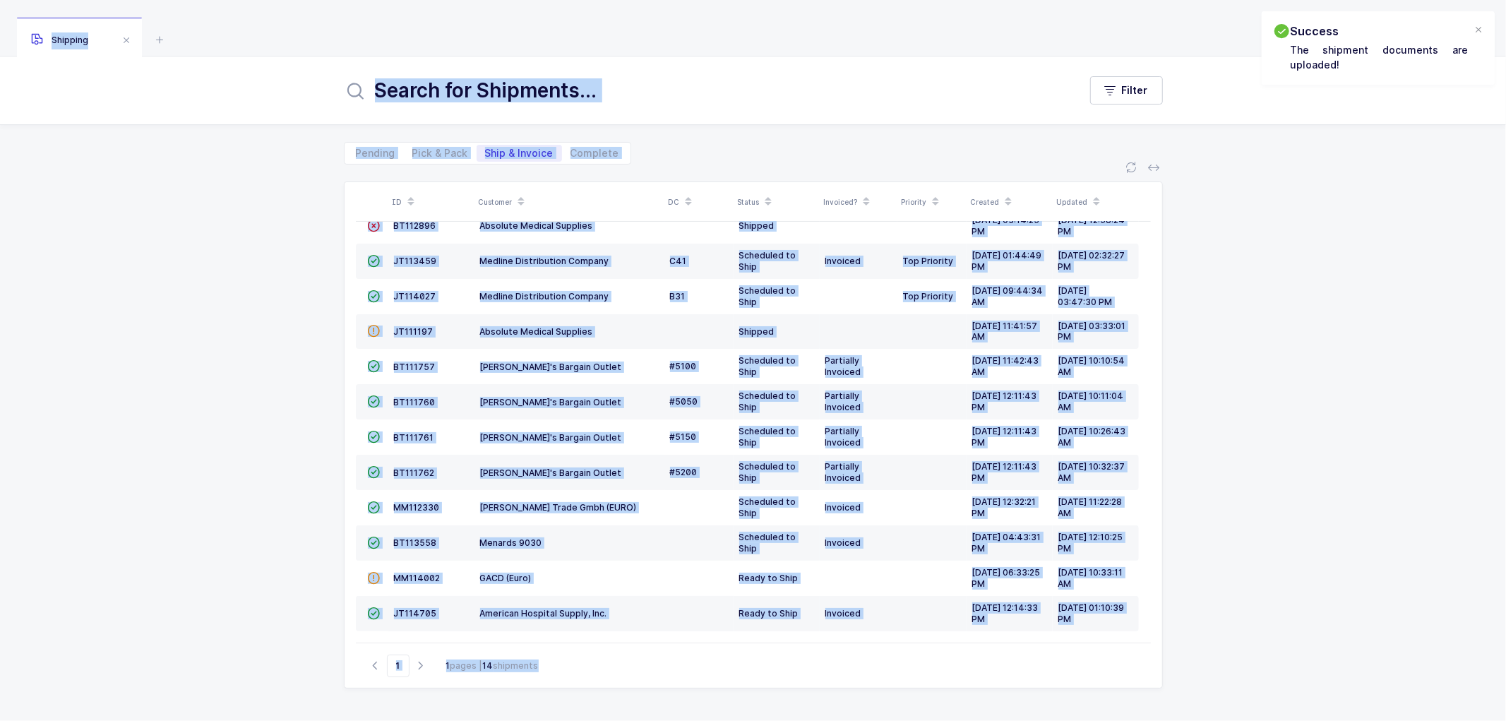
scroll to position [57, 0]
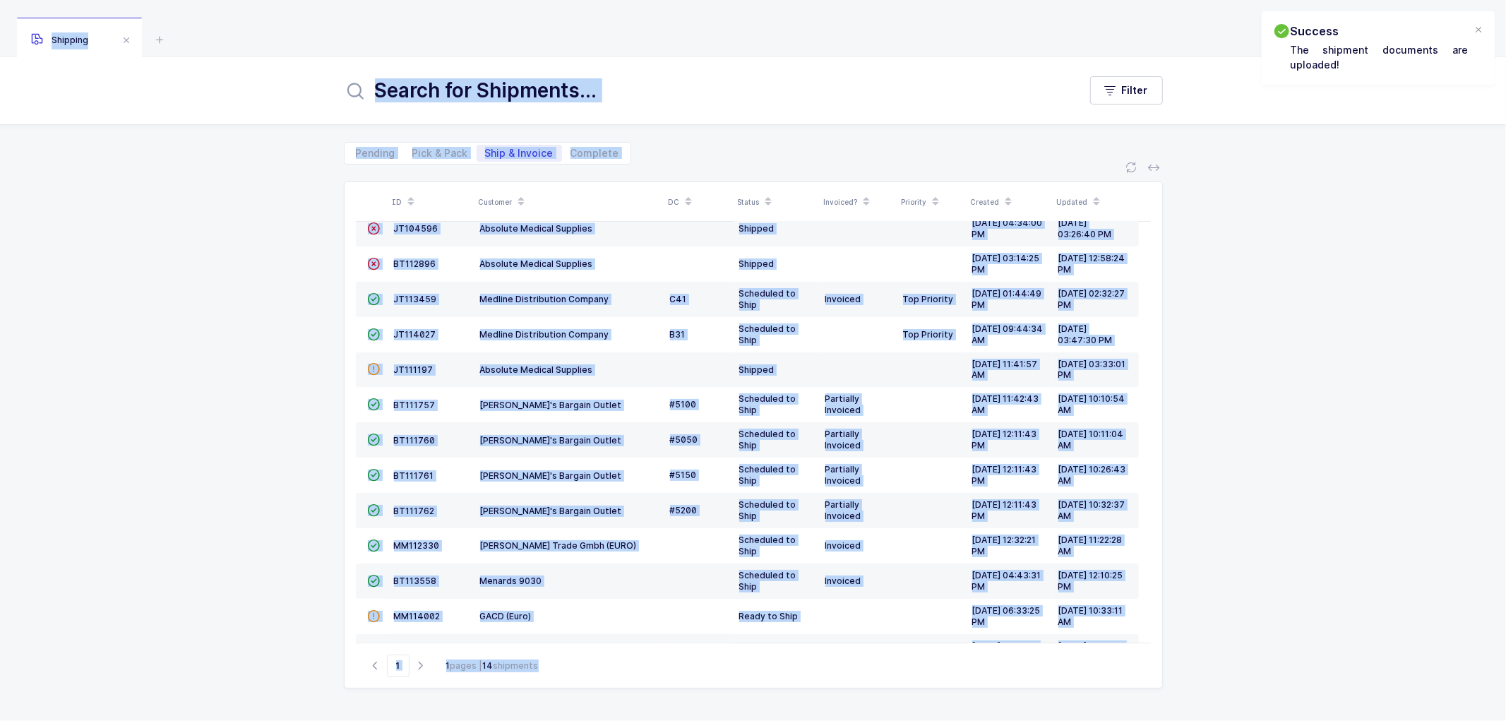
click at [521, 190] on span at bounding box center [521, 202] width 17 height 24
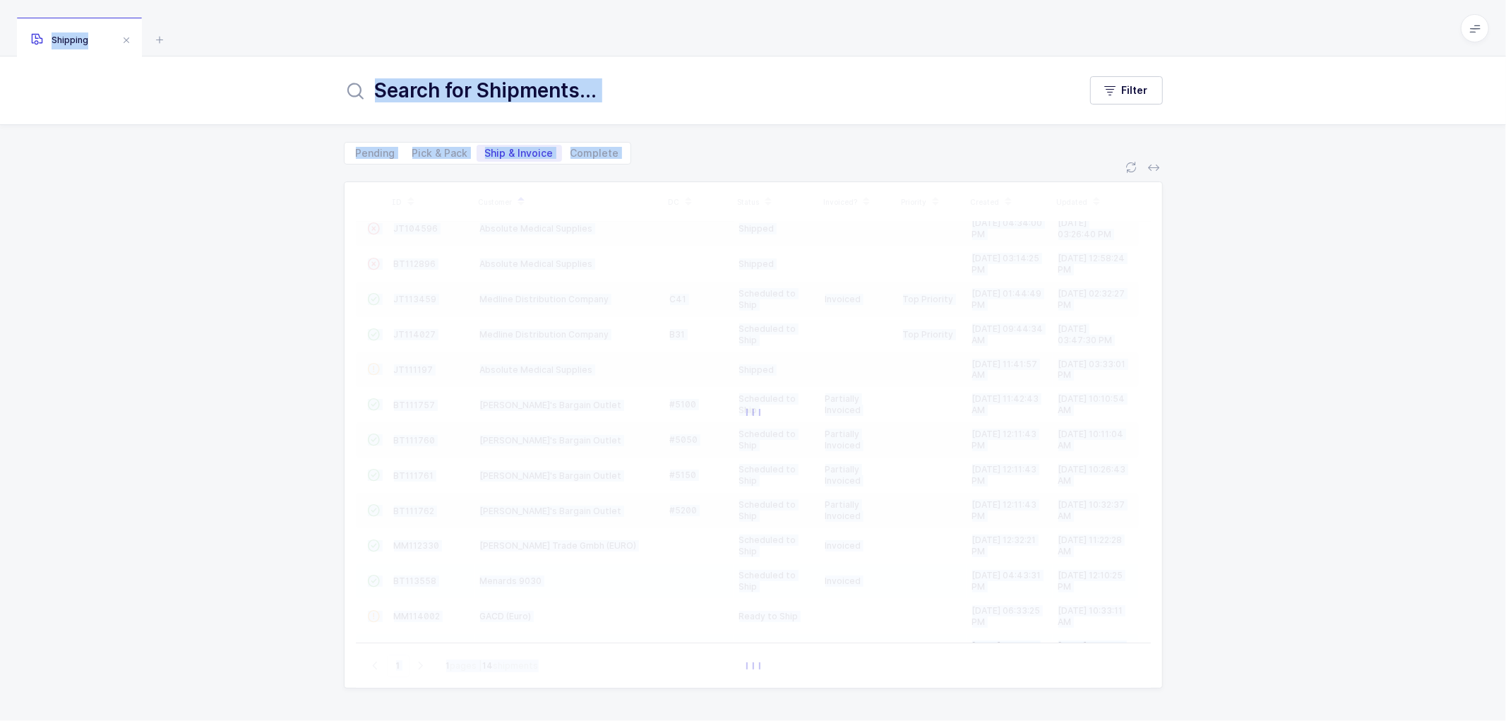
drag, startPoint x: 178, startPoint y: 174, endPoint x: 222, endPoint y: 174, distance: 44.5
click at [180, 173] on div "ID Customer DC Status Invoiced? Priority Created Updated  BT104009 Absolute Me…" at bounding box center [753, 443] width 1506 height 556
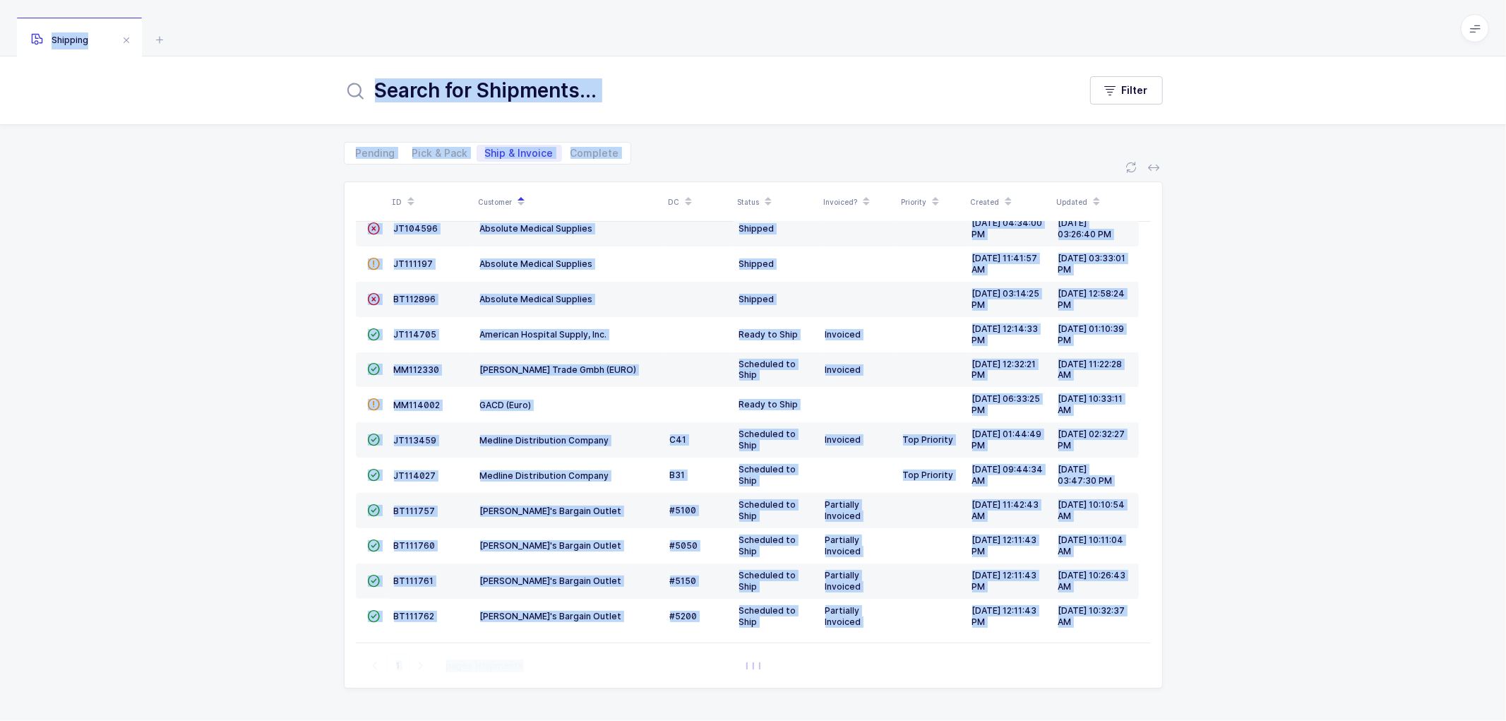
click at [313, 378] on div "ID Customer DC Status Invoiced? Priority Created Updated  BT104009 Absolute Me…" at bounding box center [753, 443] width 1506 height 556
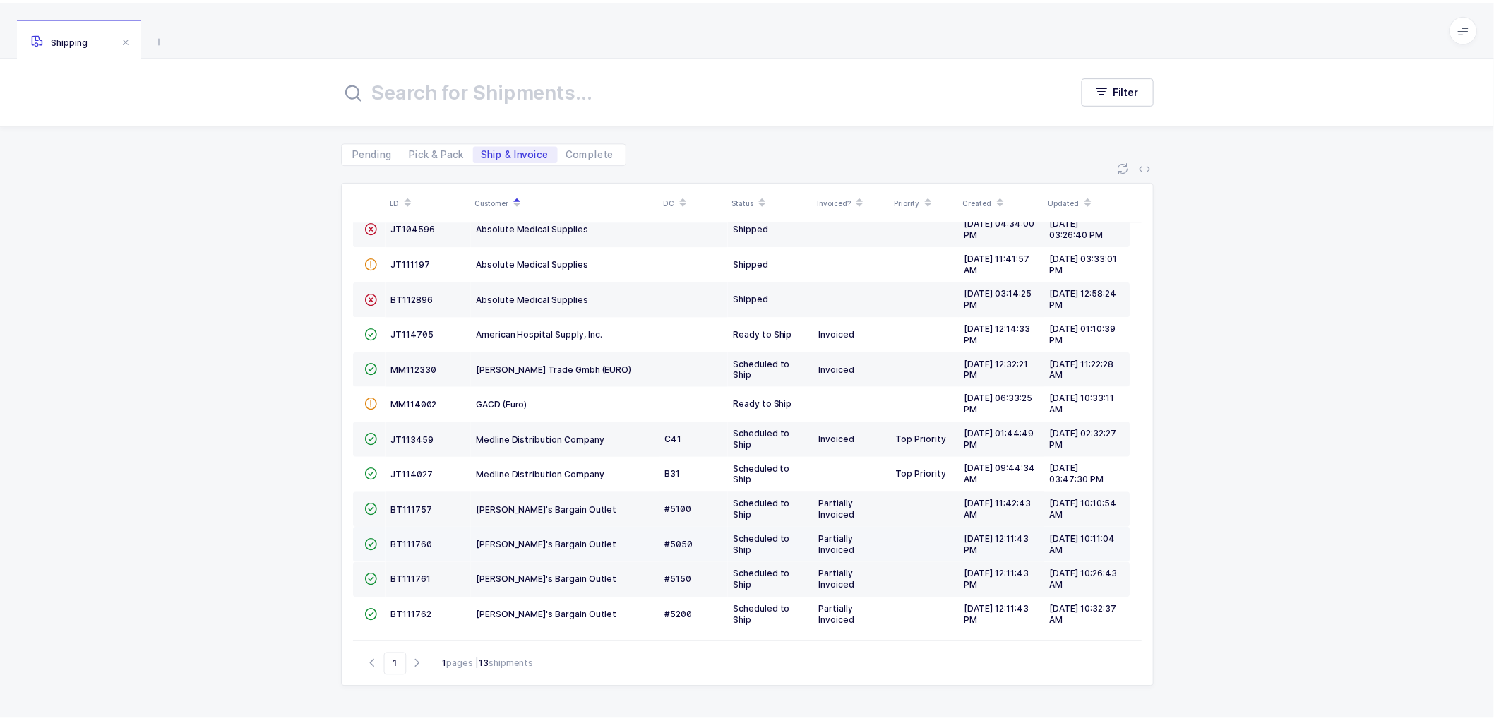
scroll to position [61, 0]
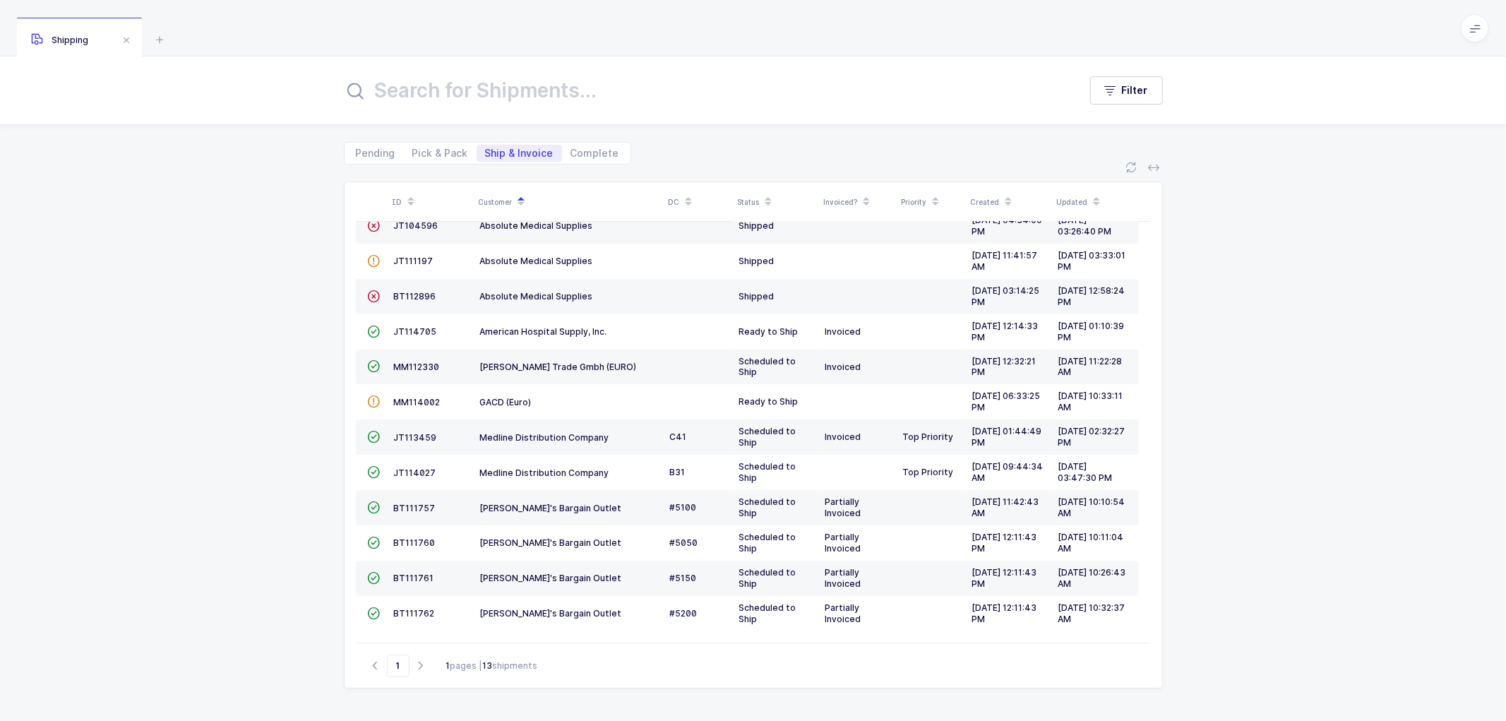
drag, startPoint x: 203, startPoint y: 365, endPoint x: 249, endPoint y: 364, distance: 45.2
click at [203, 365] on div "ID Customer DC Status Invoiced? Priority Created Updated  BT104009 Absolute Me…" at bounding box center [753, 443] width 1506 height 556
click at [419, 435] on span "JT113459" at bounding box center [415, 437] width 43 height 11
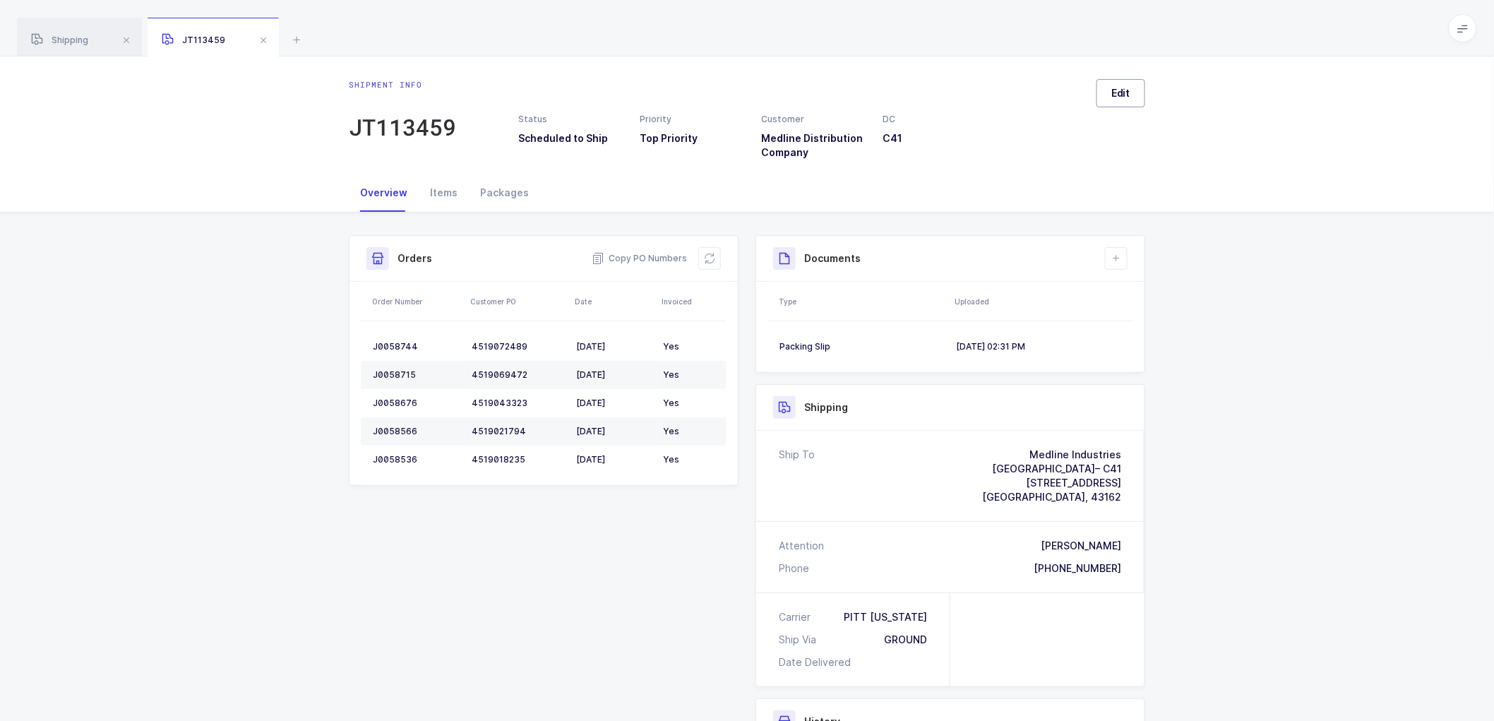
drag, startPoint x: 1137, startPoint y: 90, endPoint x: 1147, endPoint y: 104, distance: 17.7
click at [1137, 90] on button "Edit" at bounding box center [1121, 93] width 49 height 28
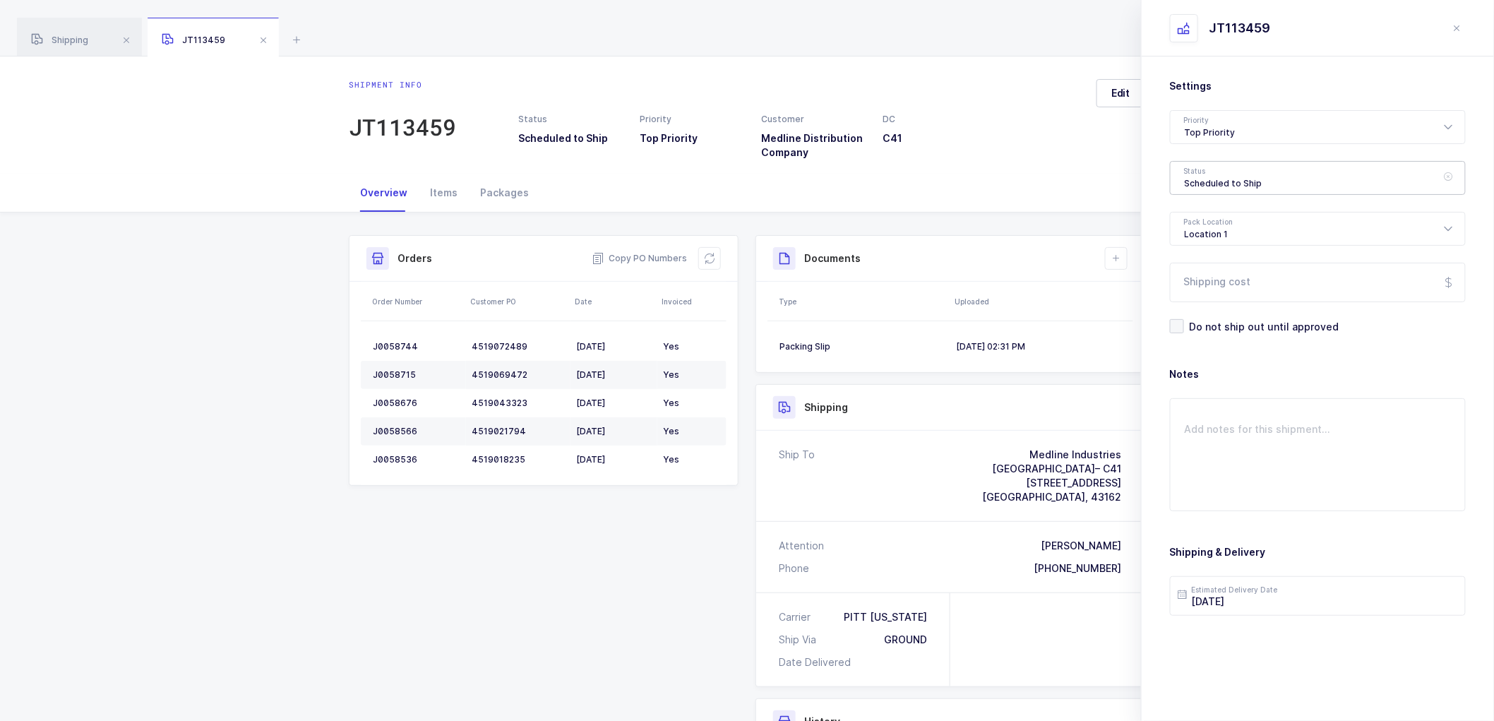
click at [1240, 173] on div "Scheduled to Ship" at bounding box center [1318, 178] width 296 height 34
click at [1229, 287] on li "Shipped" at bounding box center [1323, 286] width 295 height 23
type input "Shipped"
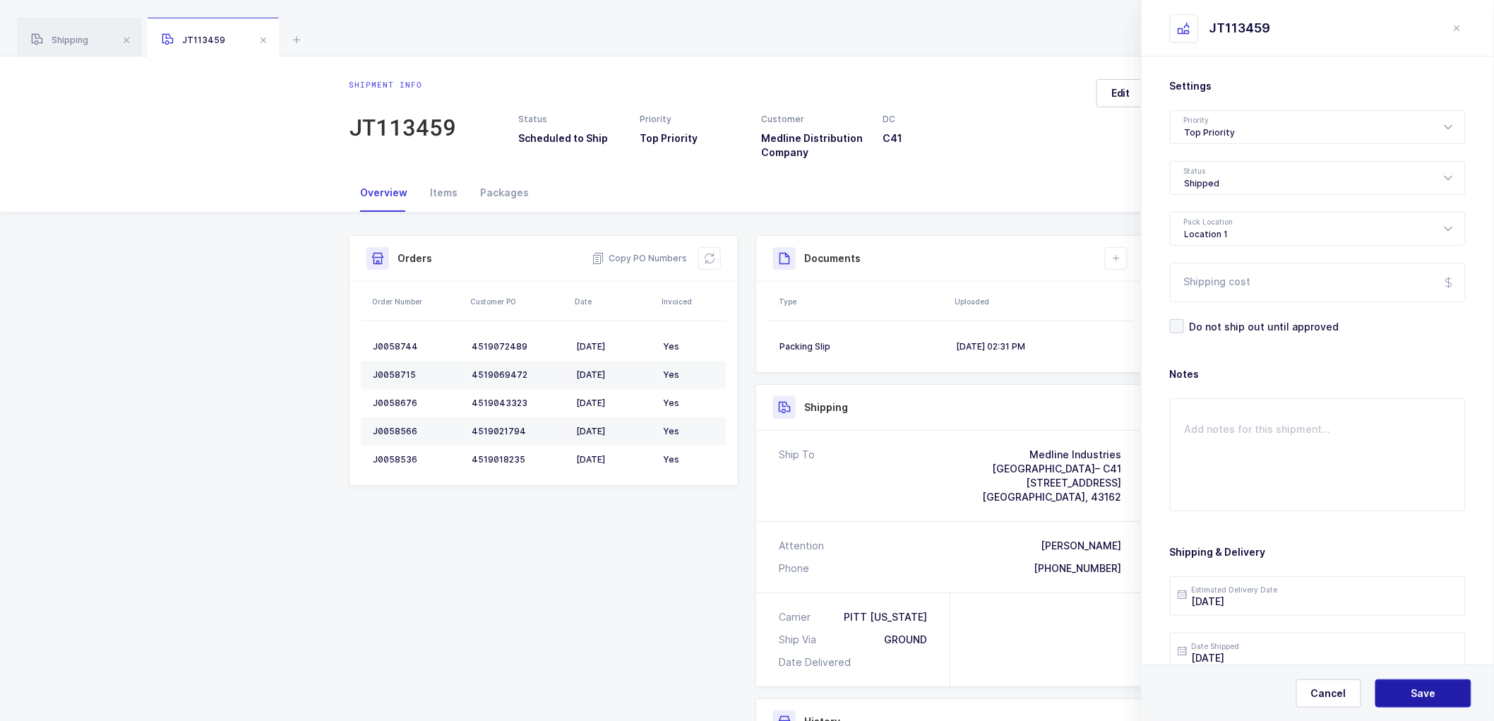
drag, startPoint x: 1413, startPoint y: 688, endPoint x: 1409, endPoint y: 671, distance: 16.6
click at [1411, 682] on button "Save" at bounding box center [1423, 693] width 96 height 28
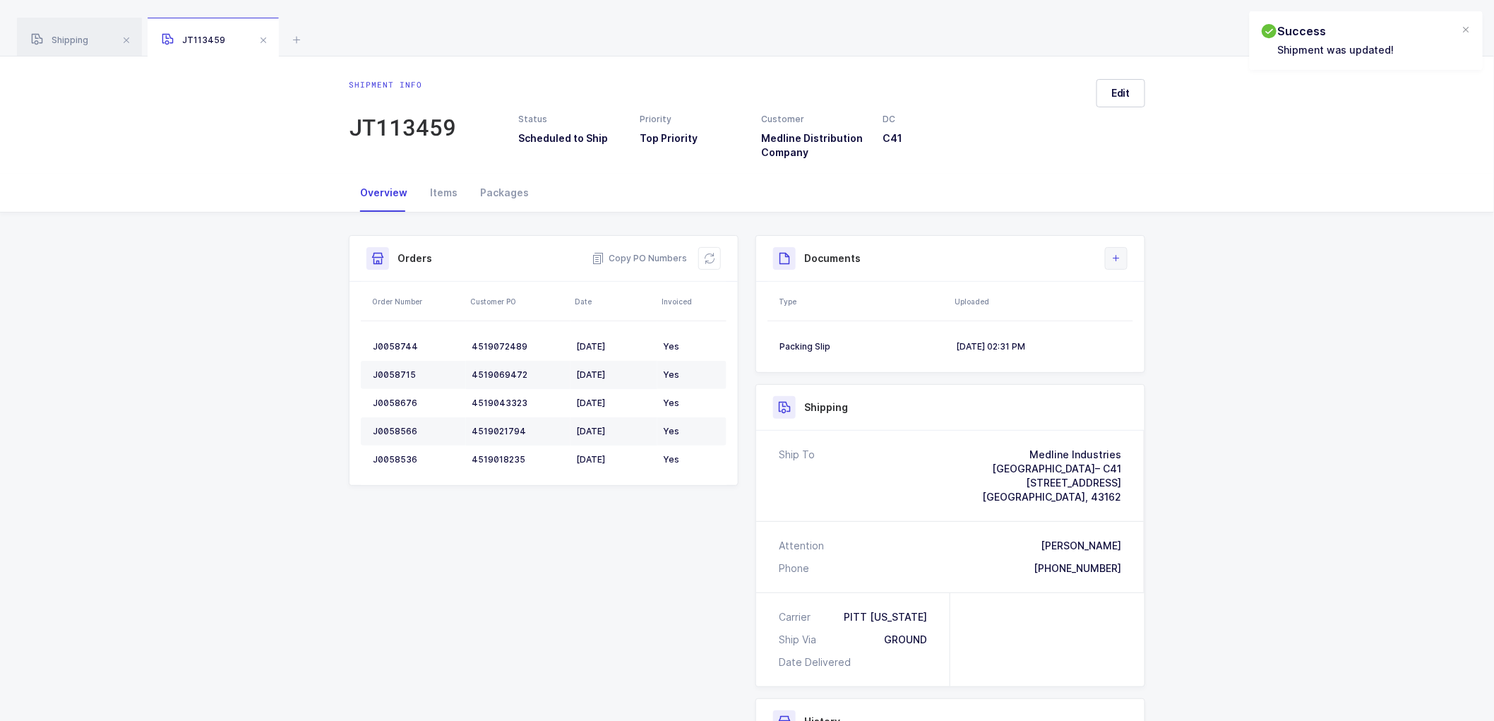
click at [1121, 256] on icon at bounding box center [1116, 258] width 11 height 11
click at [1174, 319] on li "Upload Document" at bounding box center [1163, 321] width 105 height 23
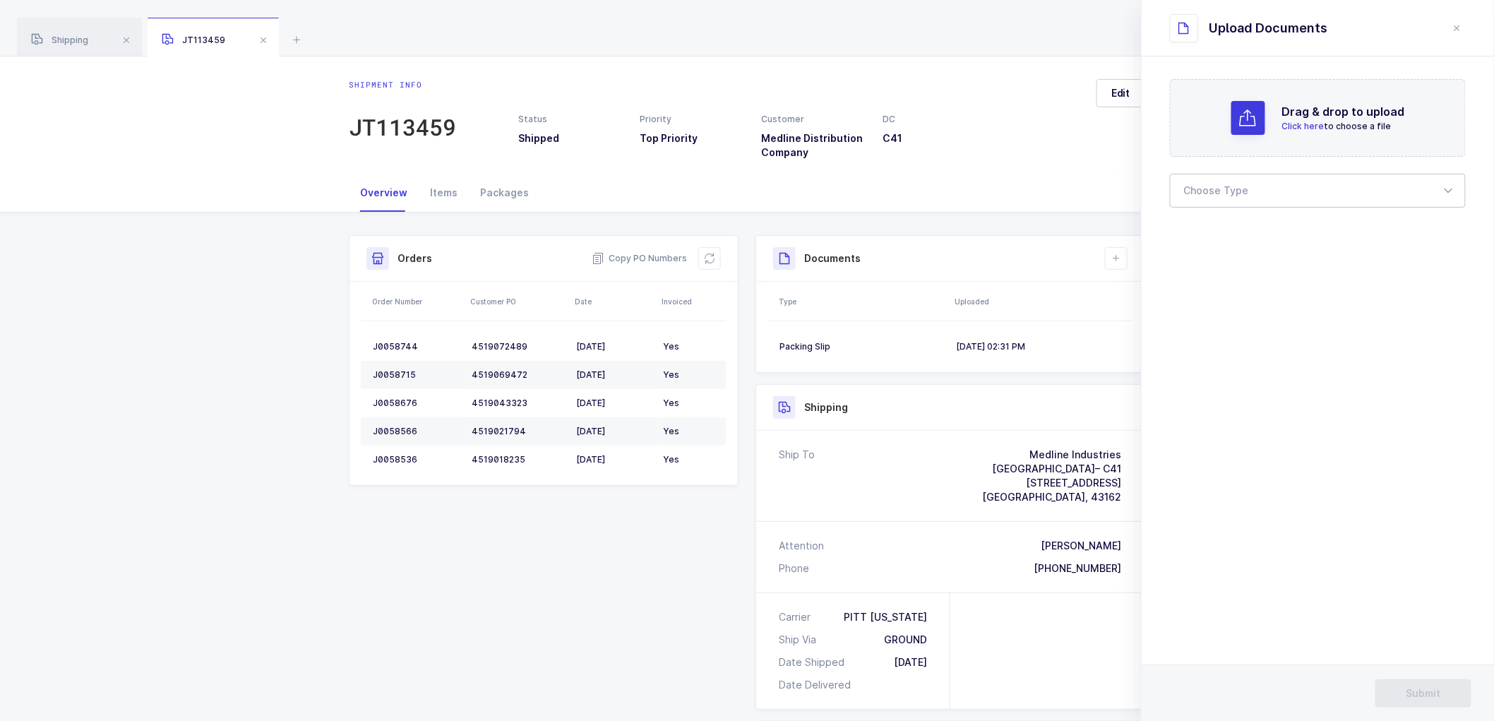
click at [1205, 192] on div at bounding box center [1318, 191] width 296 height 34
click at [1212, 229] on span "Bill of Lading" at bounding box center [1217, 235] width 64 height 12
type input "Bill of Lading"
click at [1433, 685] on button "Submit" at bounding box center [1423, 693] width 96 height 28
